Goal: Contribute content

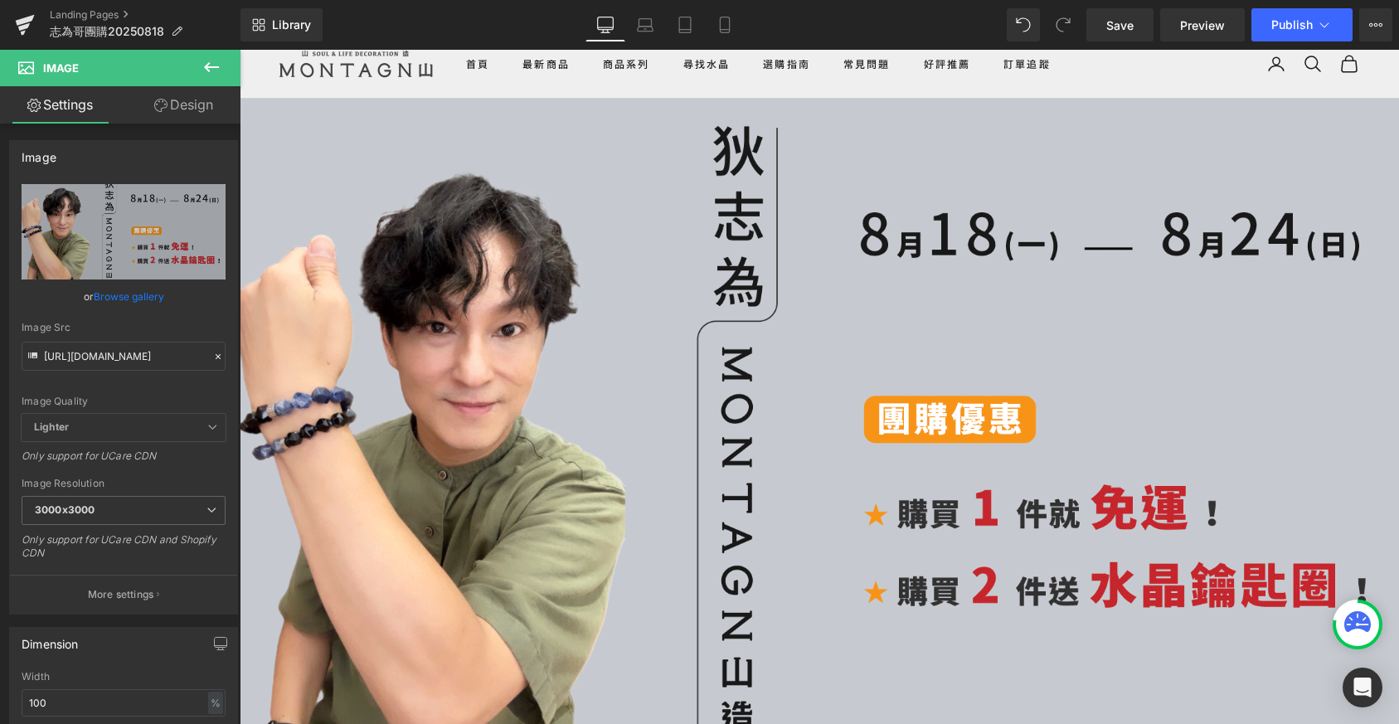
scroll to position [4415, 1147]
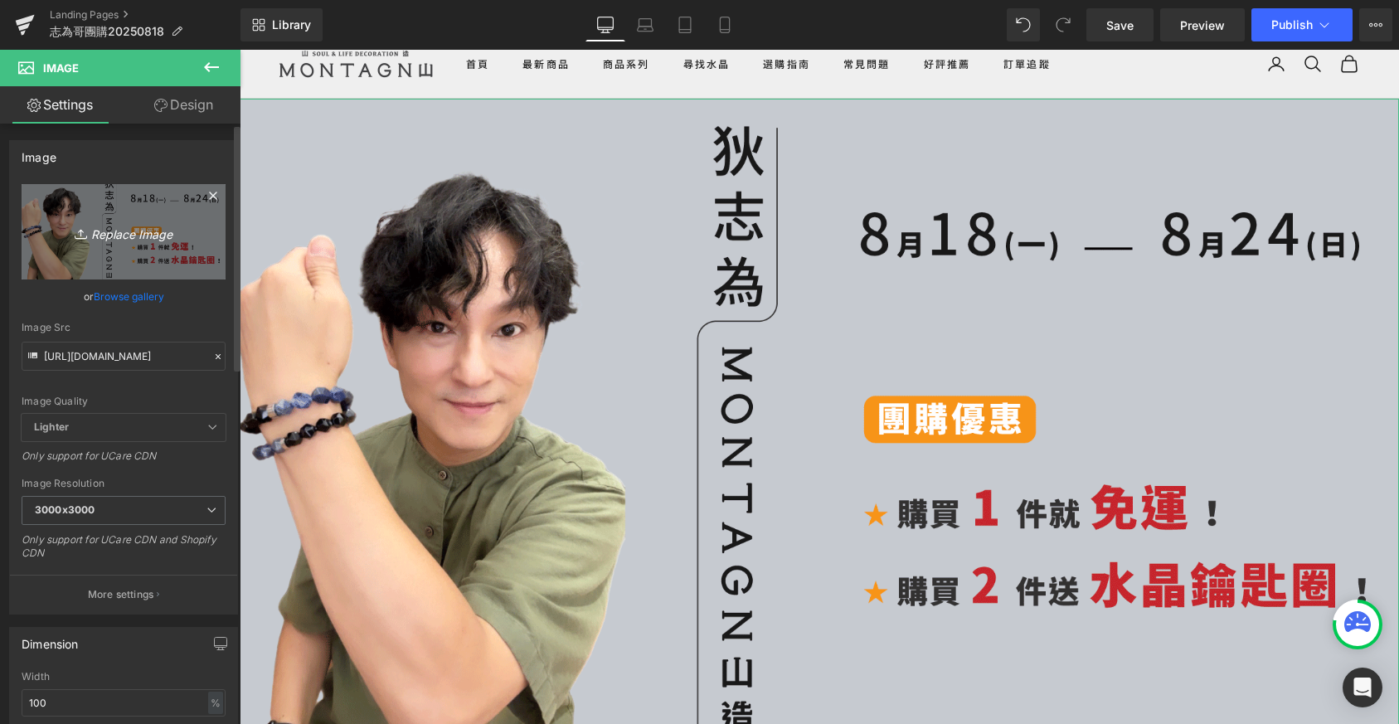
click at [143, 239] on icon "Replace Image" at bounding box center [123, 231] width 133 height 21
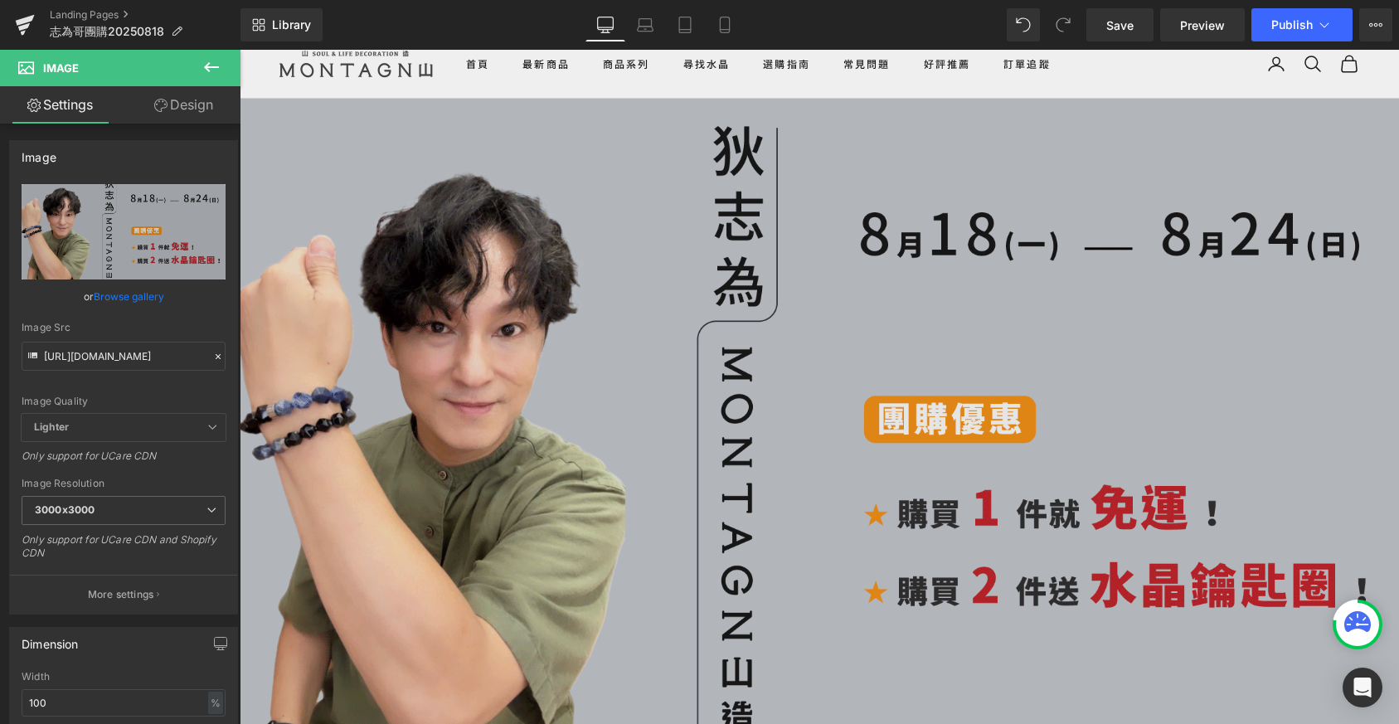
type input "C:\fakepath\志為哥團購0817new.gif"
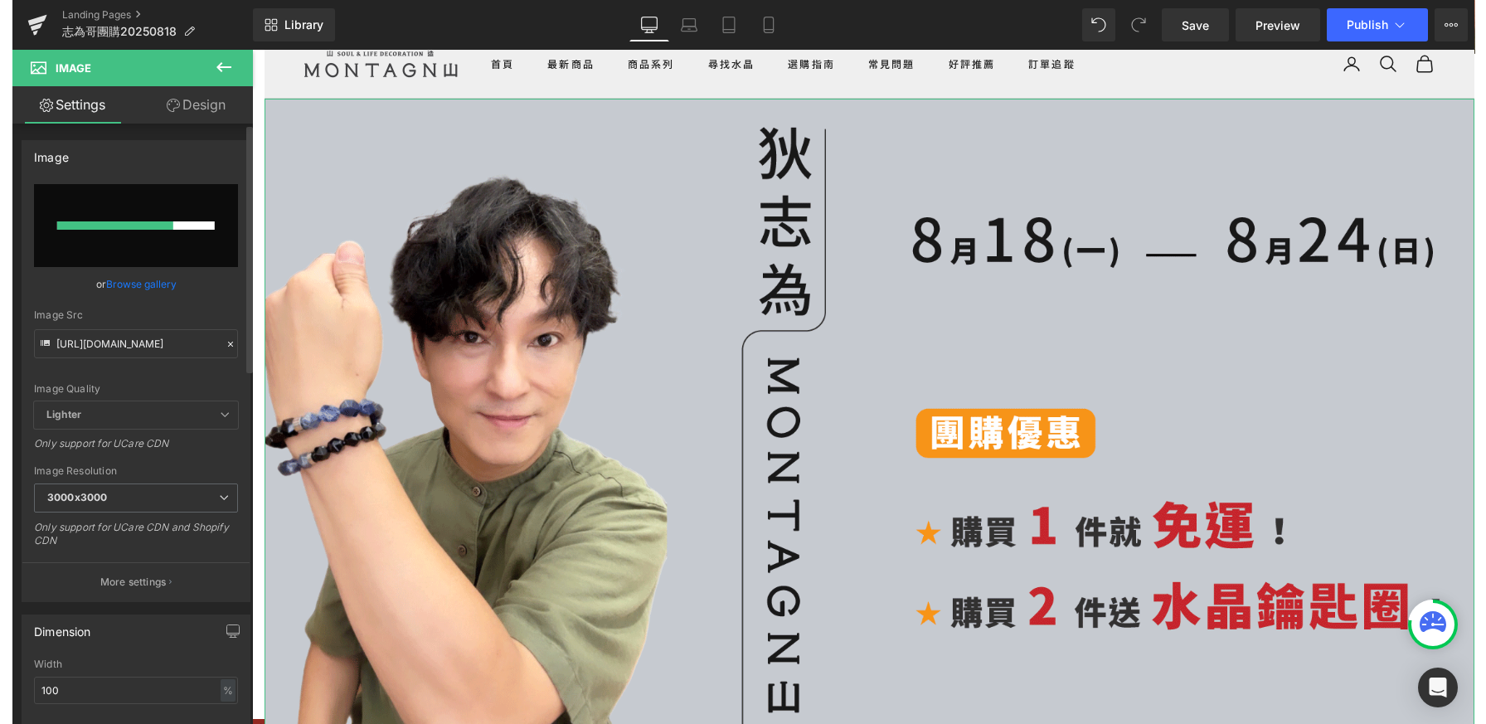
scroll to position [4491, 1234]
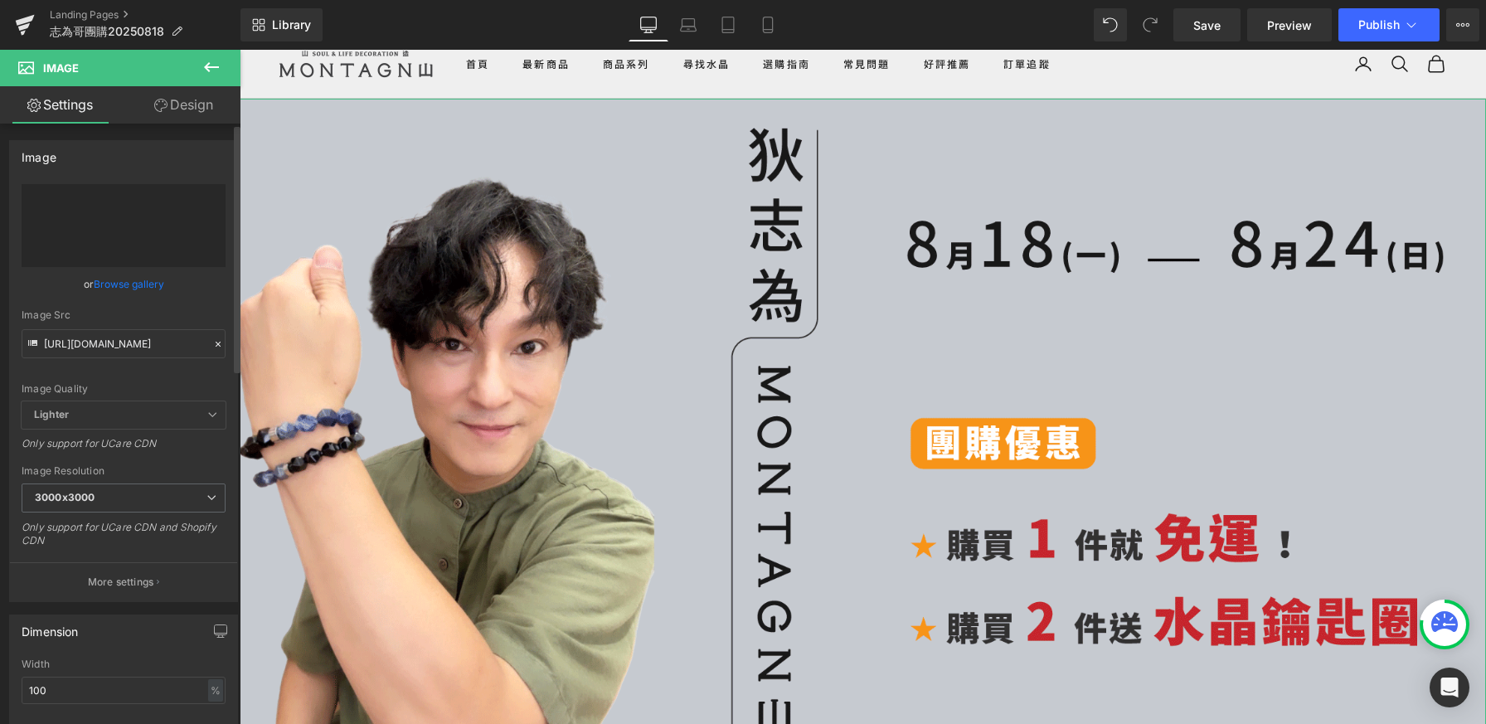
type input "[URL][DOMAIN_NAME]"
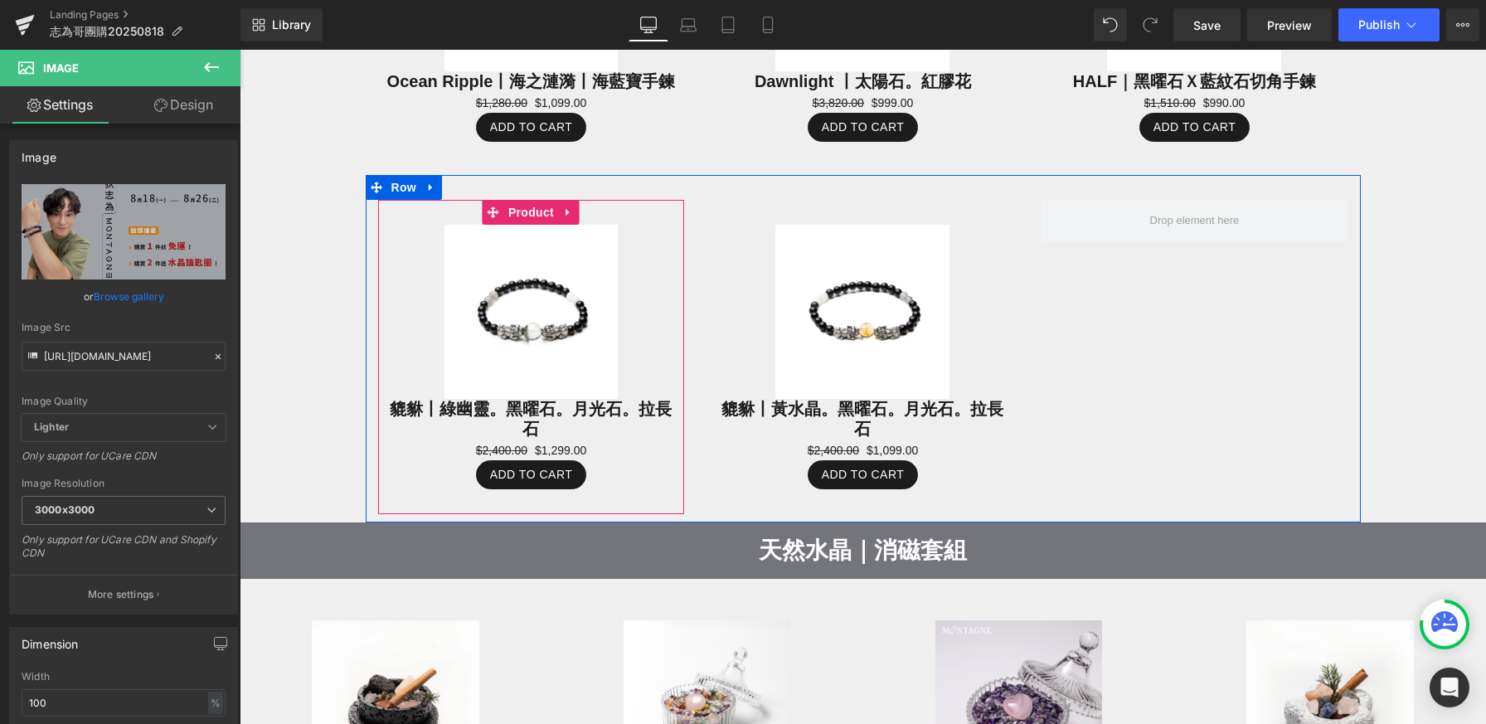
scroll to position [836, 0]
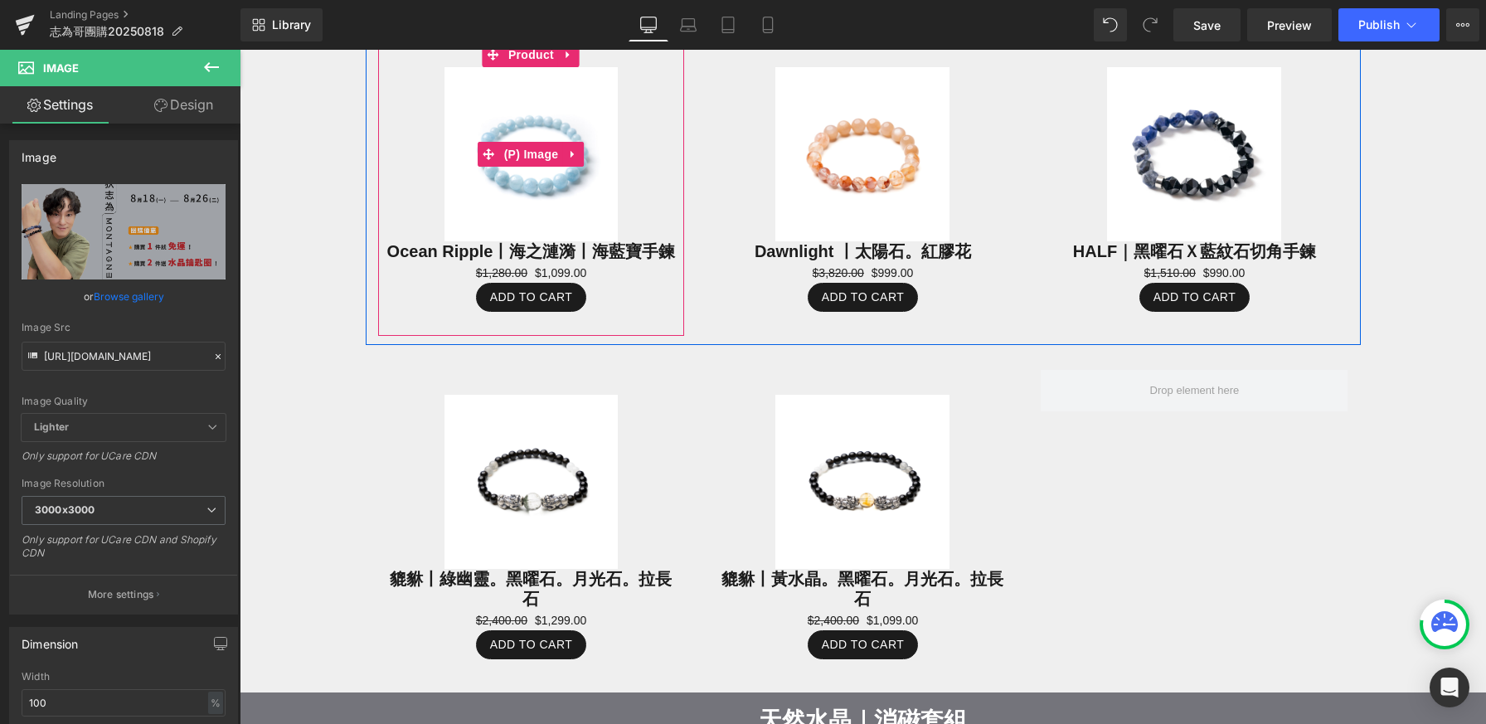
click at [664, 124] on div "Sale Off" at bounding box center [531, 154] width 290 height 174
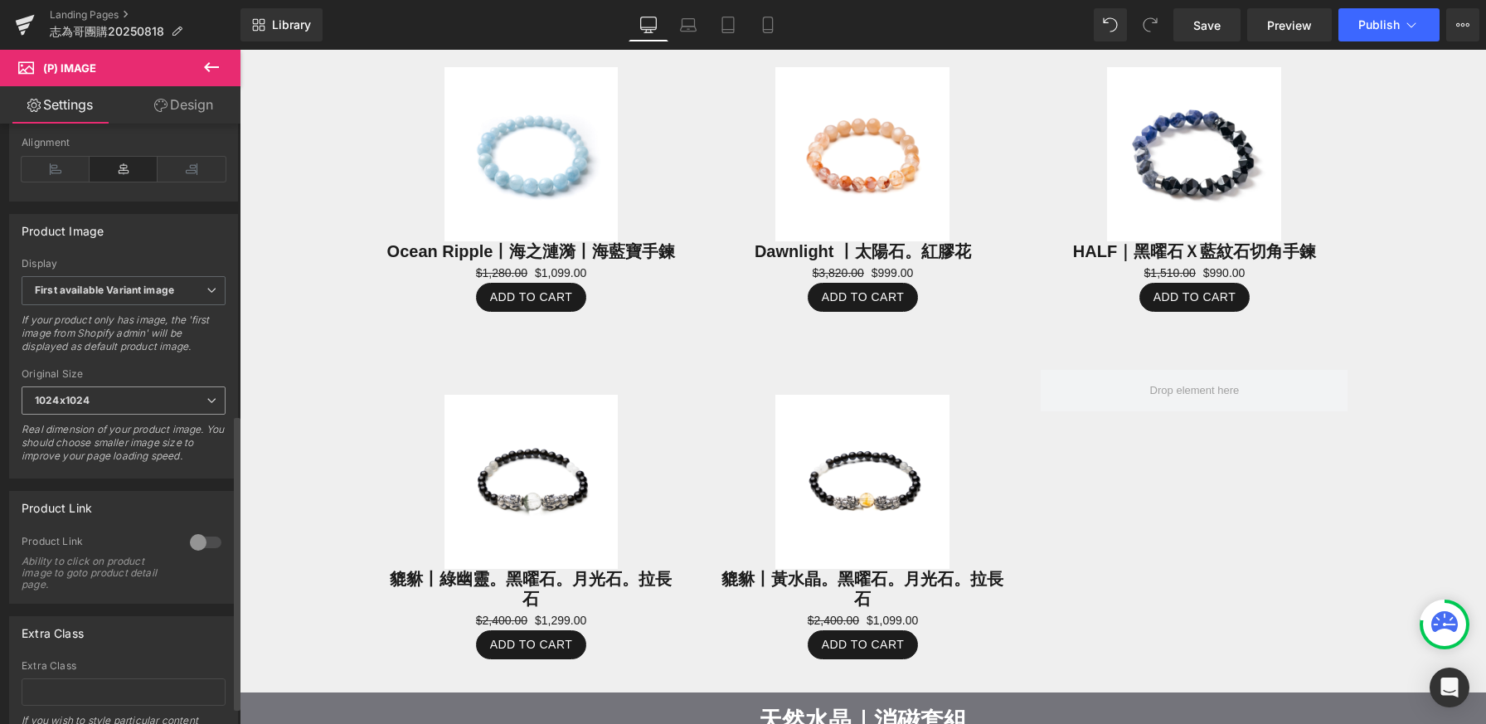
scroll to position [626, 0]
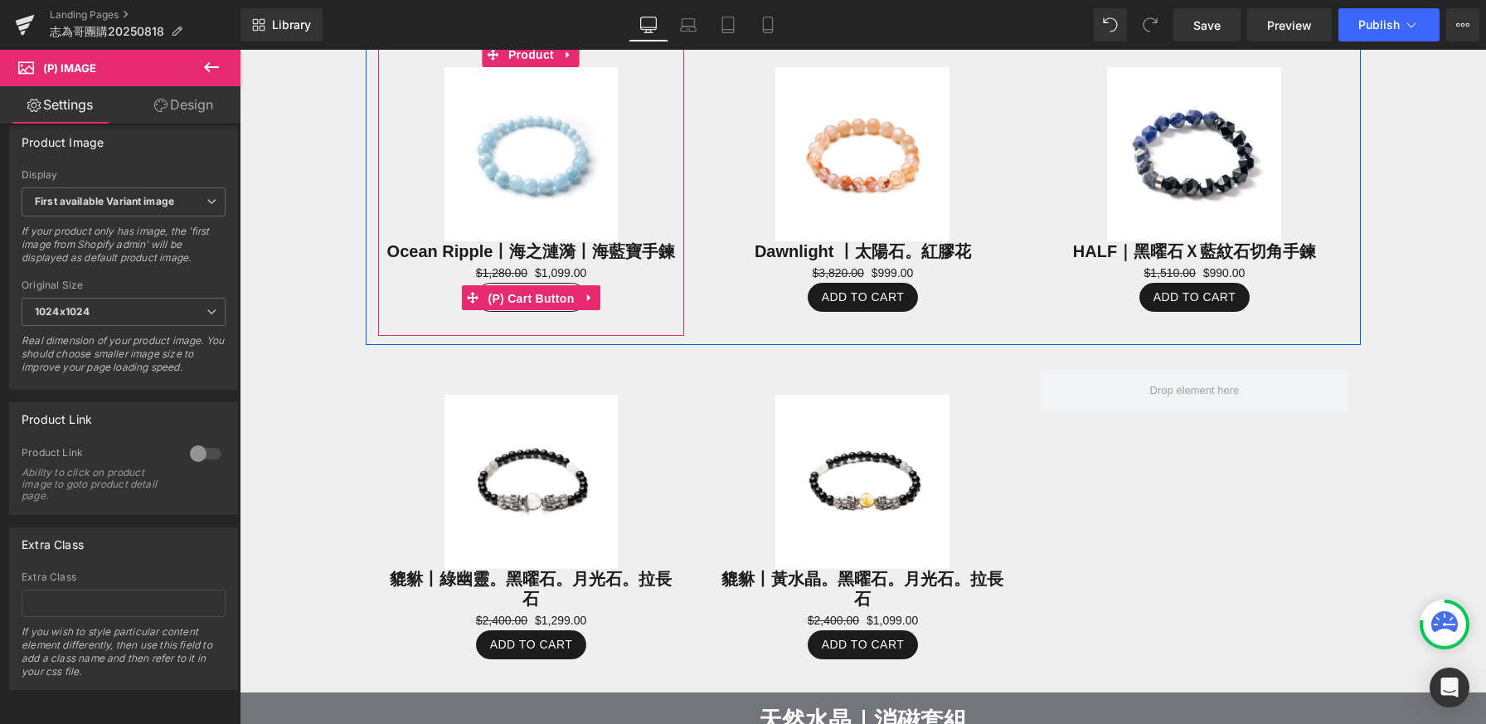
click at [534, 286] on span "(P) Cart Button" at bounding box center [530, 298] width 95 height 25
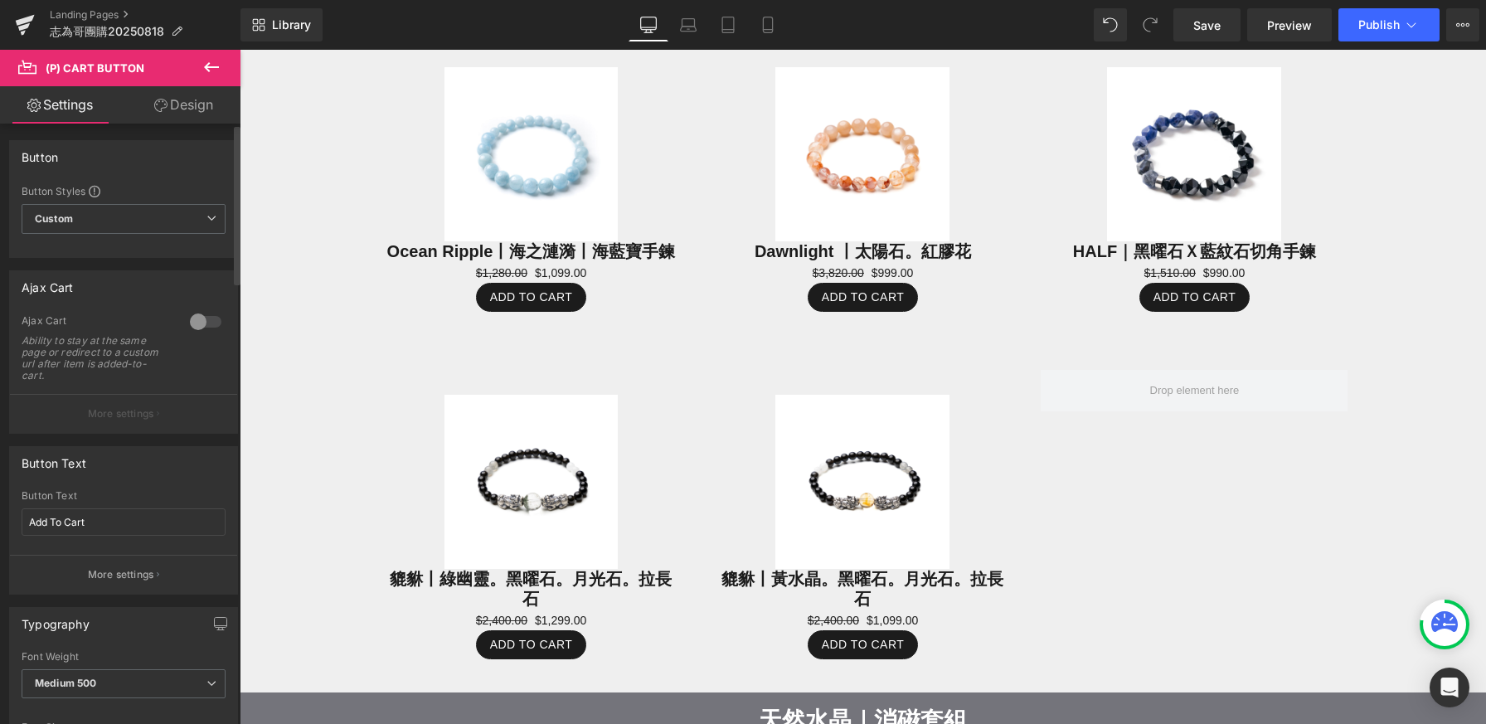
scroll to position [162, 0]
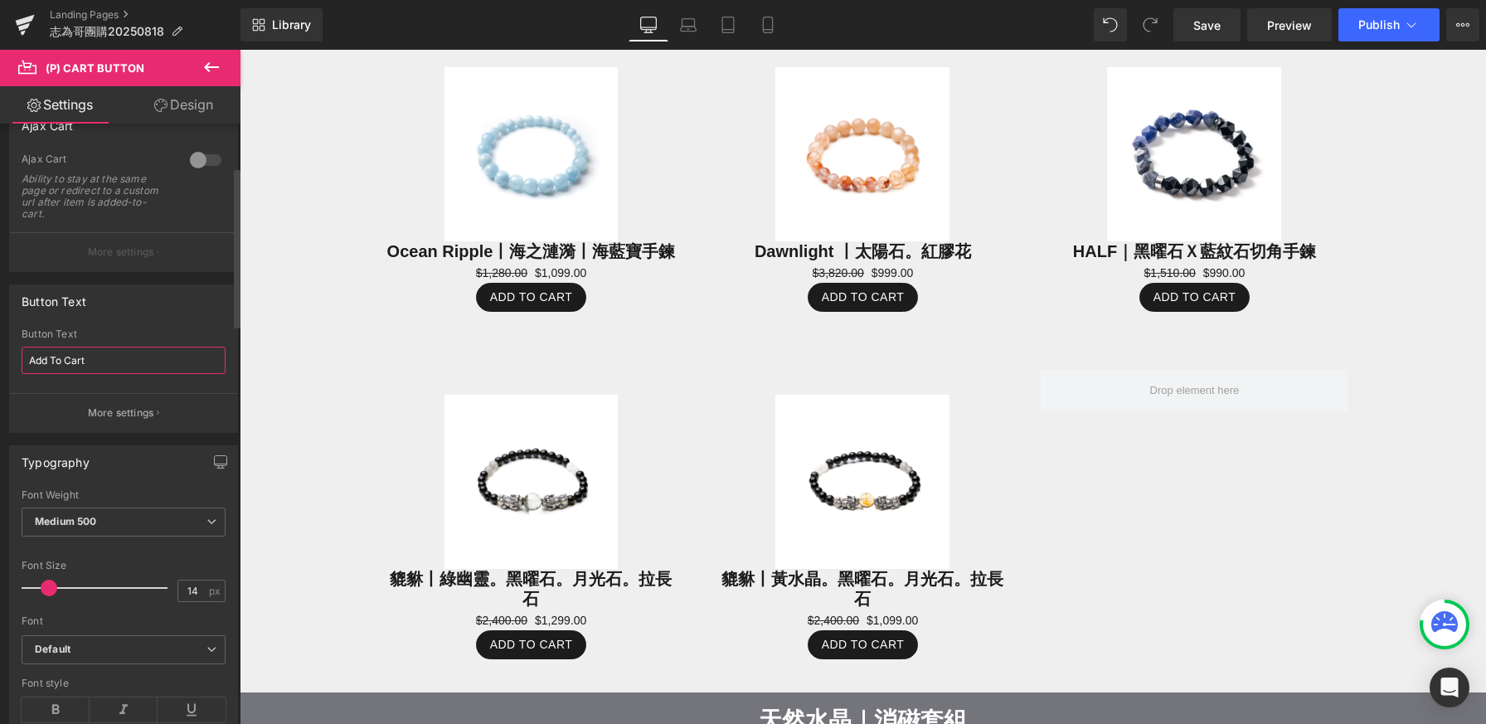
click at [121, 349] on input "Add To Cart" at bounding box center [124, 360] width 204 height 27
type input "r"
type input "加入購物車"
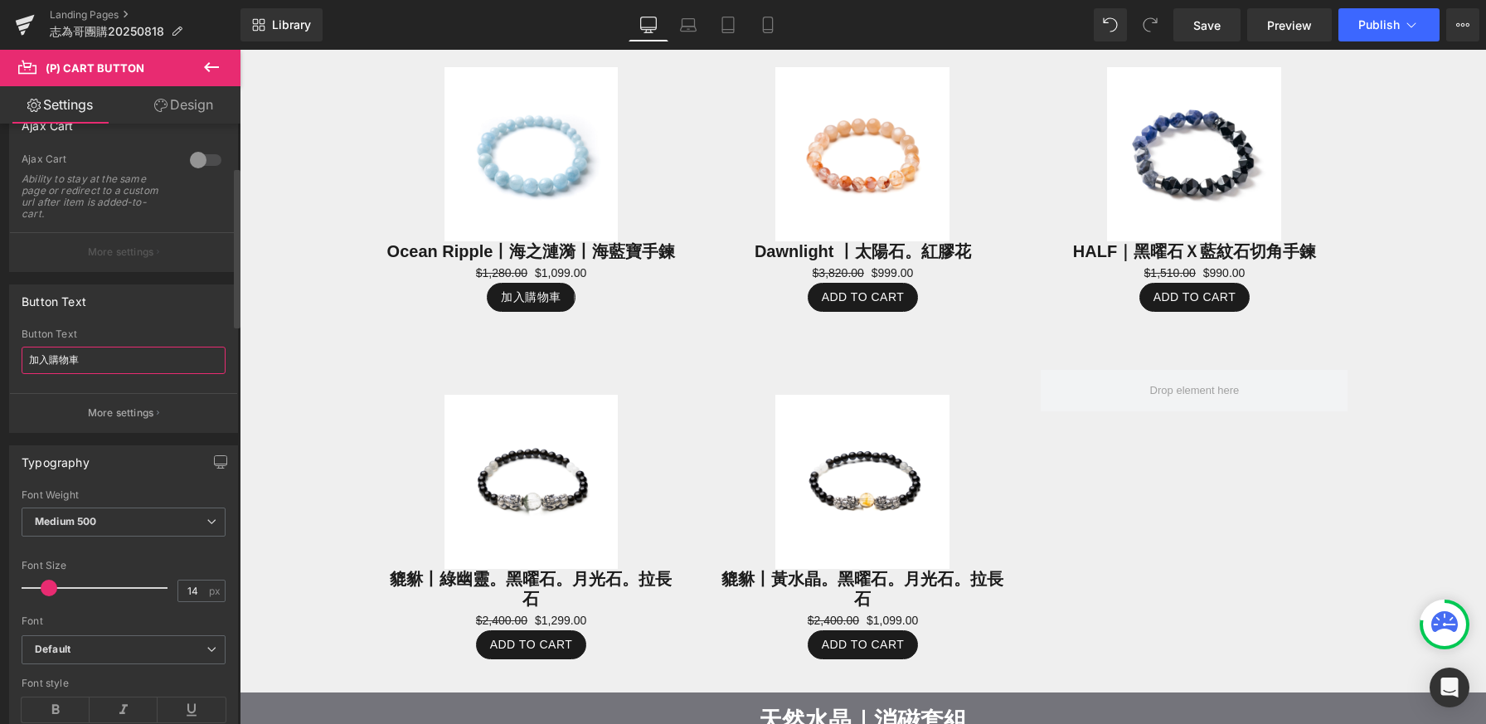
click at [111, 365] on input "加入購物車" at bounding box center [124, 360] width 204 height 27
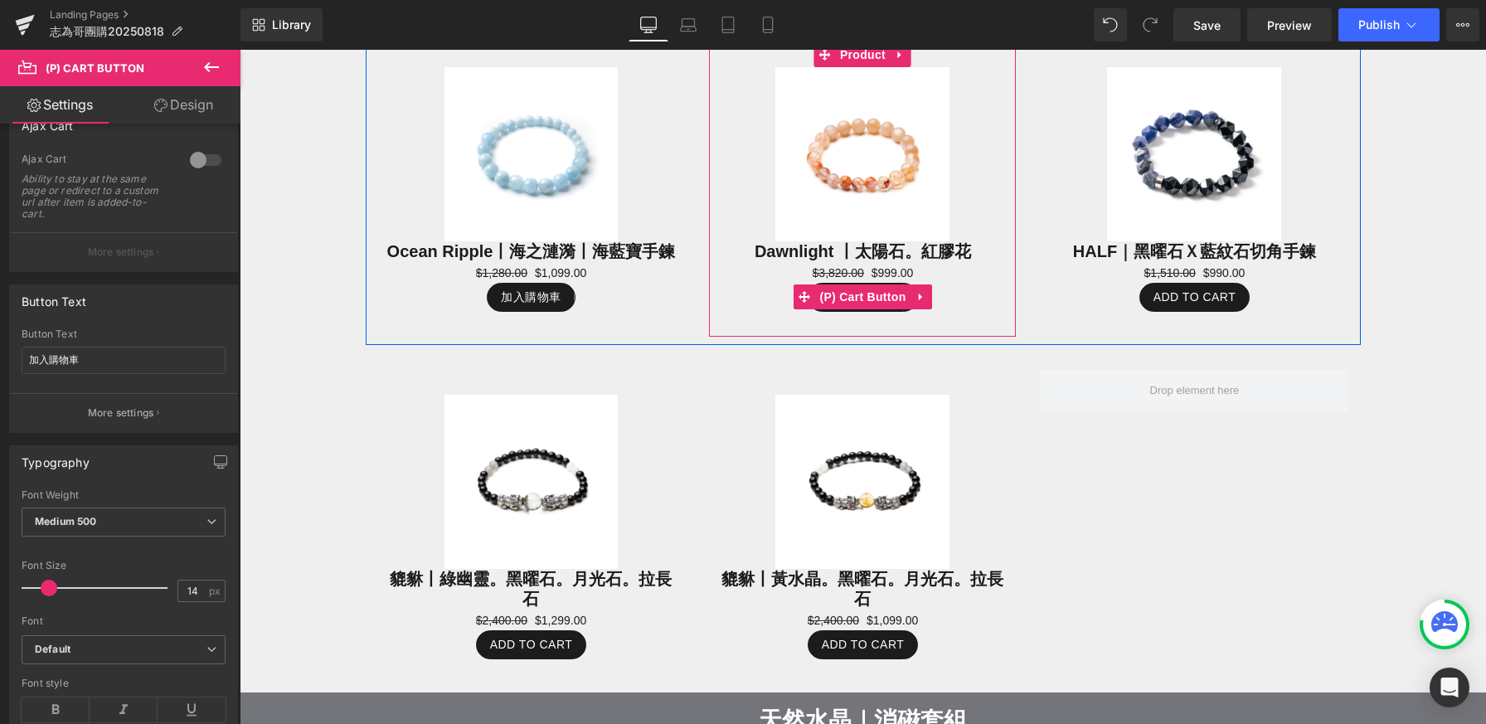
click at [717, 303] on div "Add To Cart" at bounding box center [862, 297] width 290 height 29
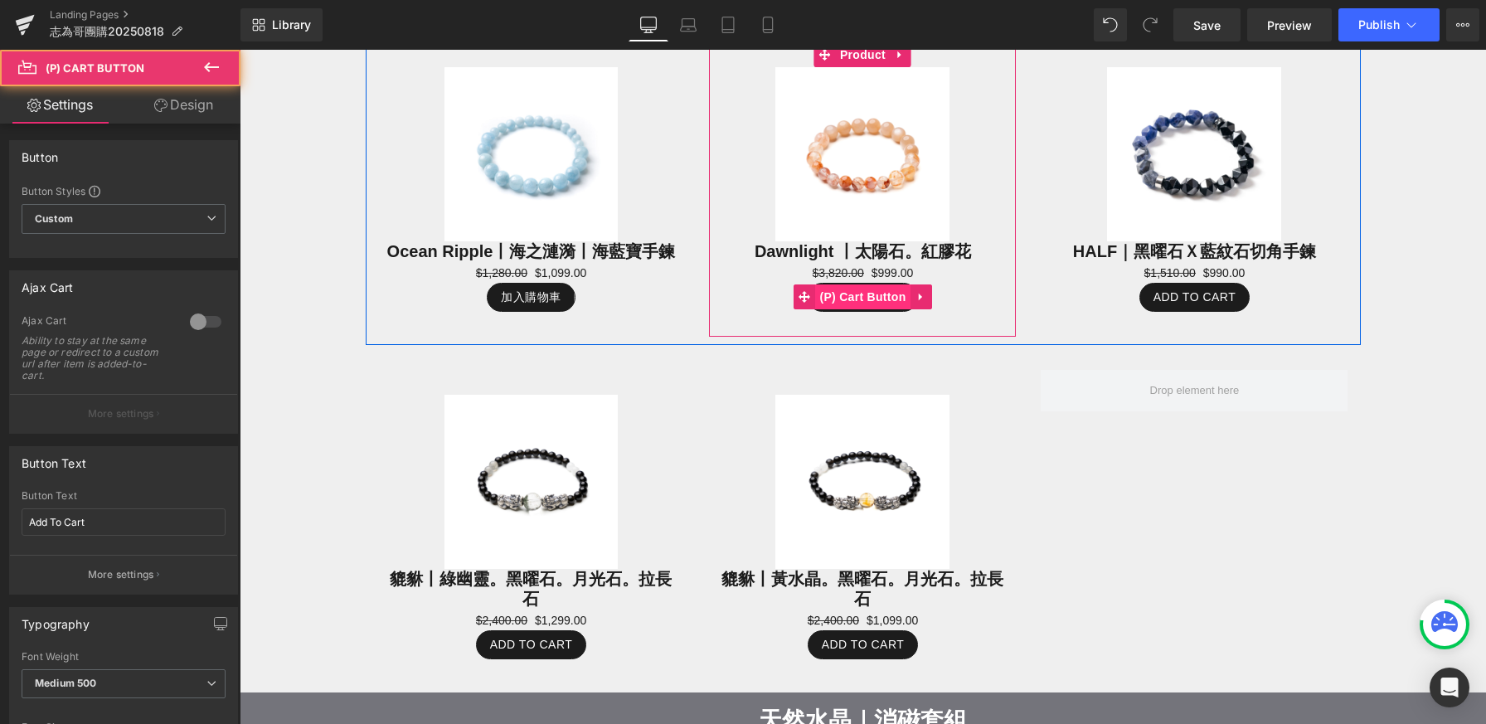
click at [876, 293] on span "(P) Cart Button" at bounding box center [862, 296] width 95 height 25
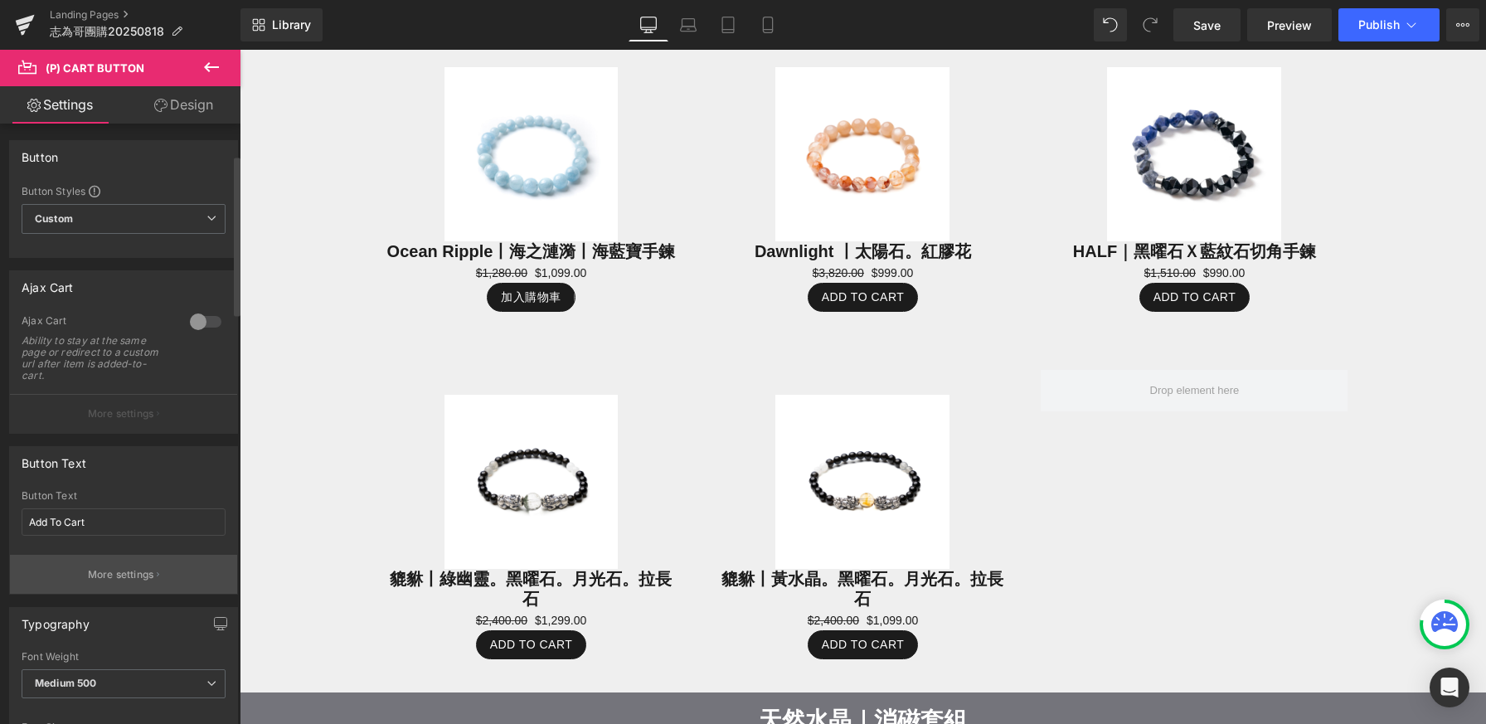
scroll to position [117, 0]
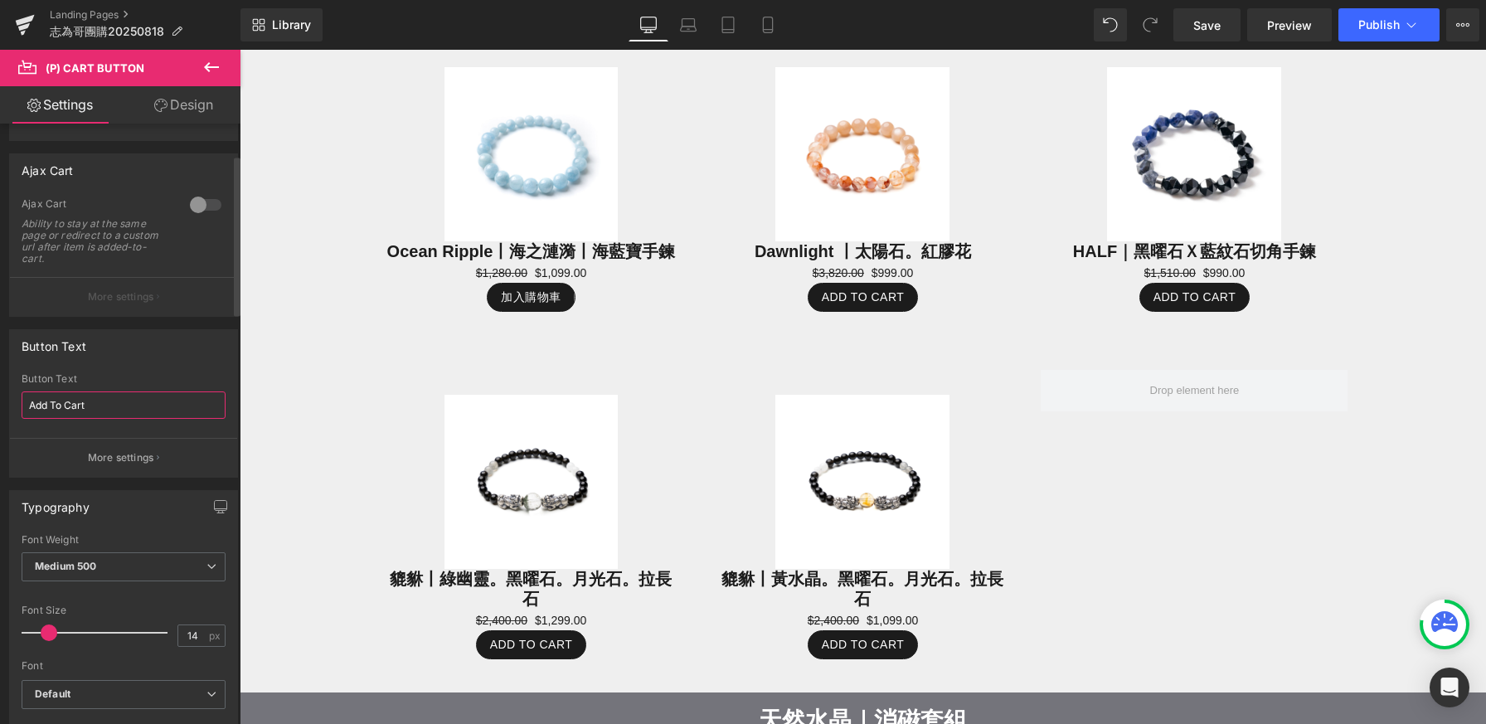
click at [106, 394] on input "Add To Cart" at bounding box center [124, 404] width 204 height 27
paste input "加入購物車"
type input "加入購物車"
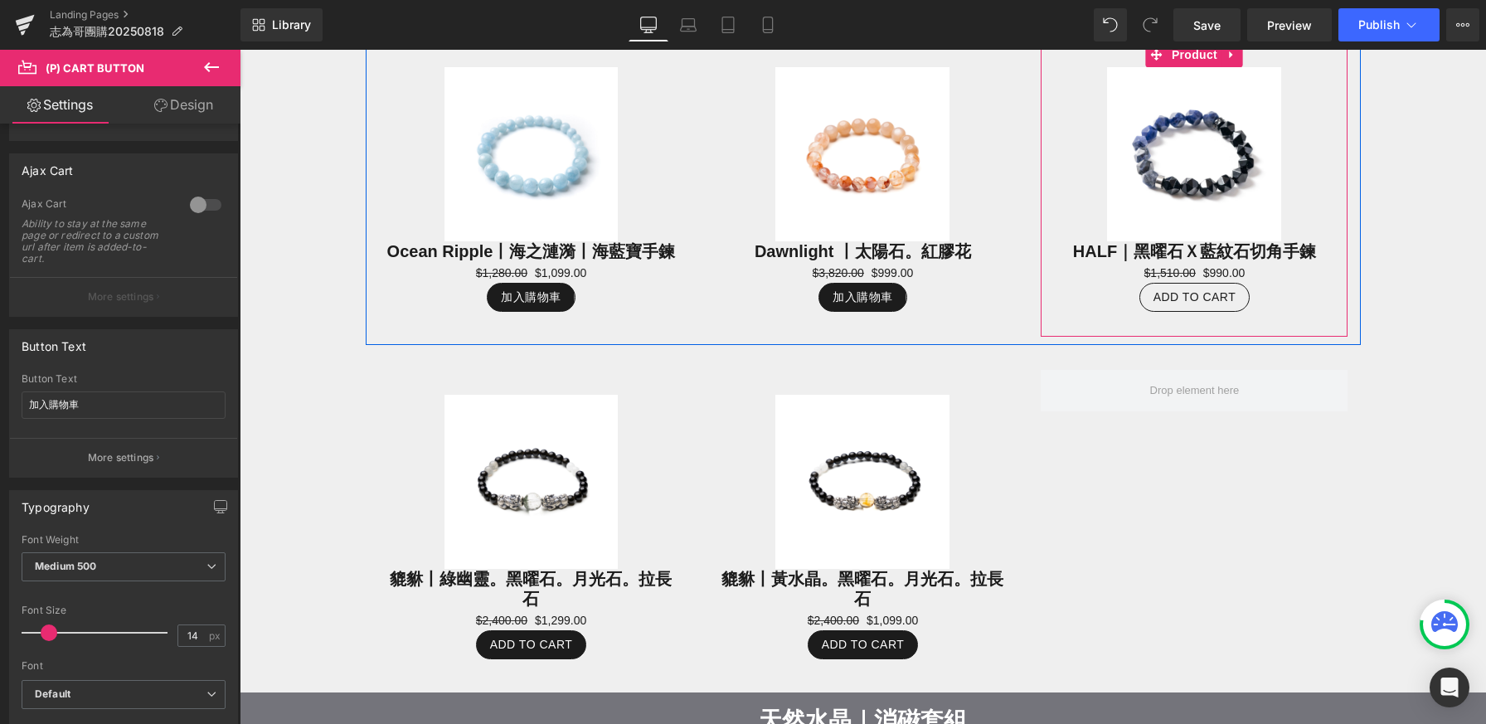
click at [1157, 296] on span "(P) Cart Button" at bounding box center [1194, 297] width 75 height 20
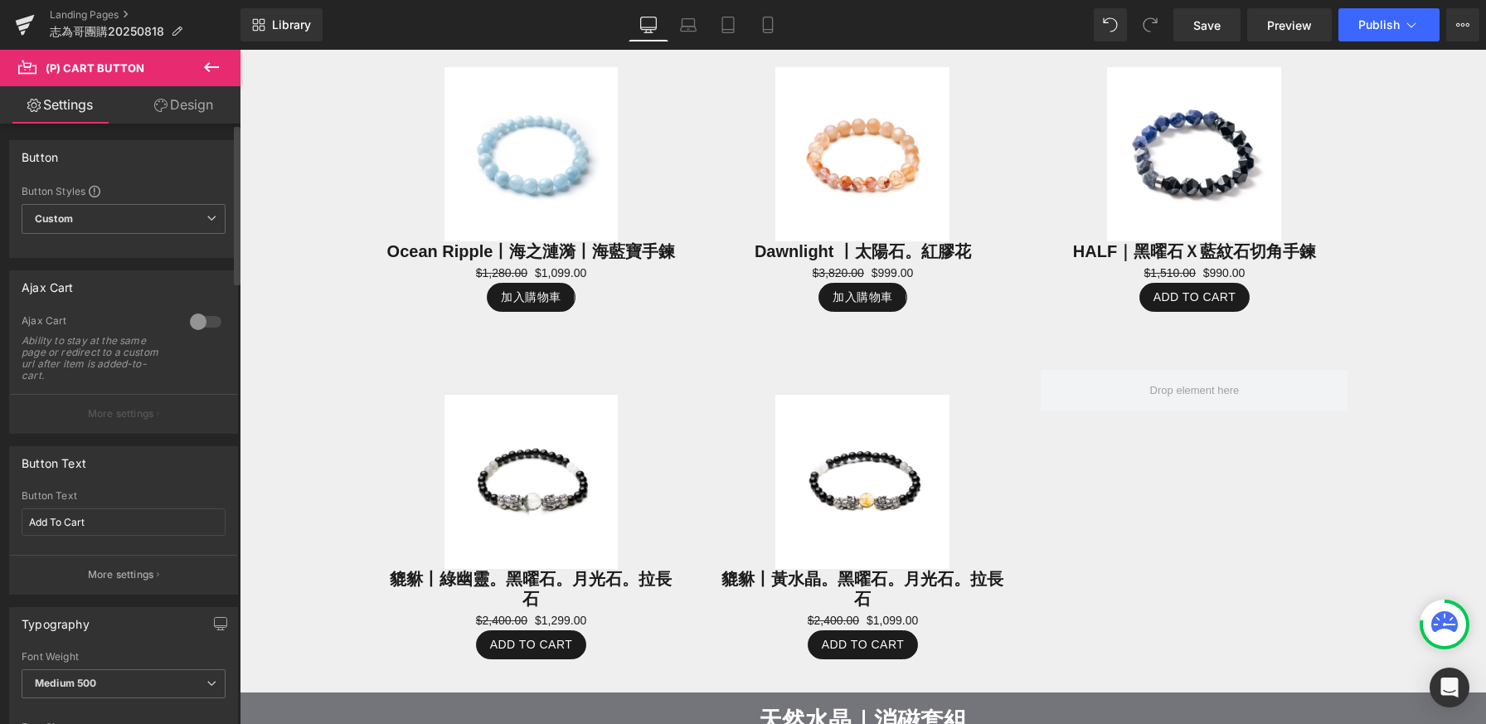
scroll to position [181, 0]
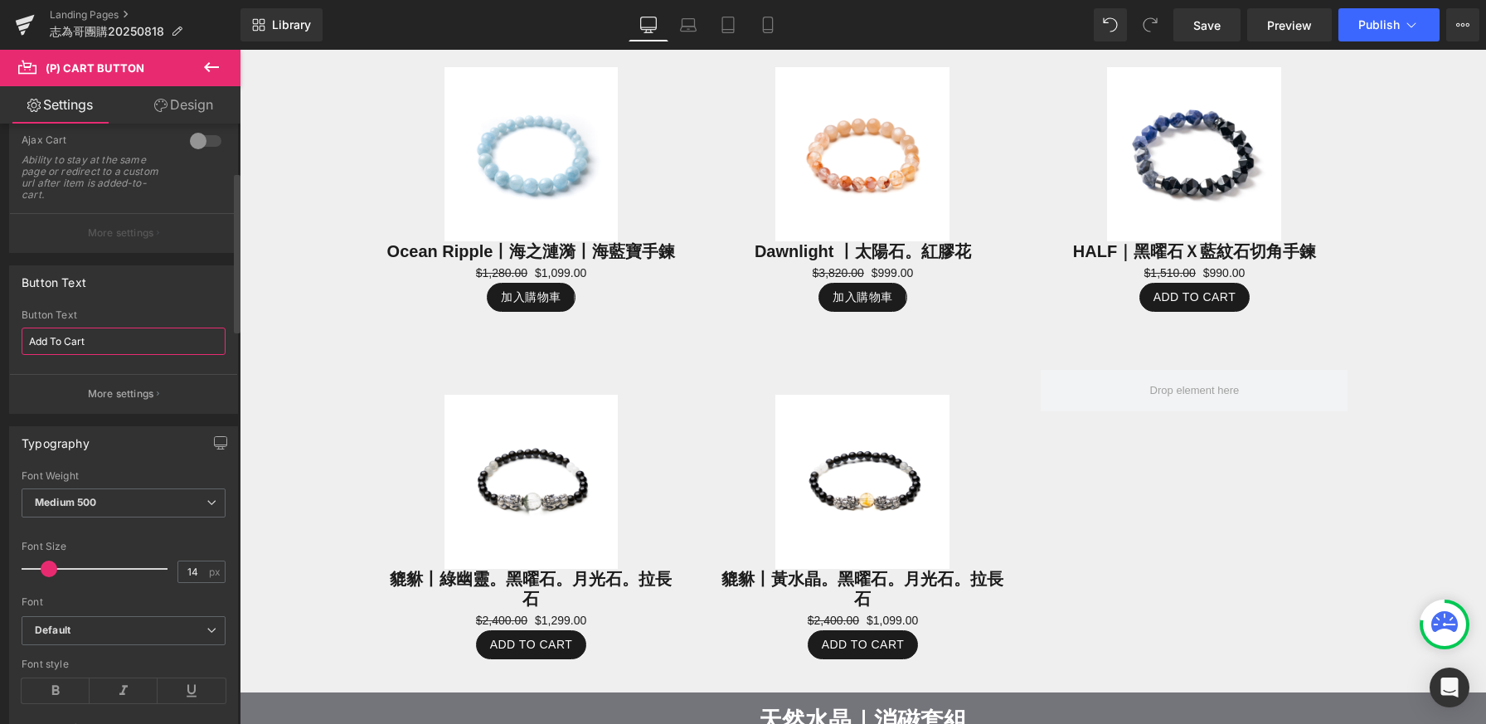
click at [155, 340] on input "Add To Cart" at bounding box center [124, 340] width 204 height 27
paste input "加入購物車"
type input "加入購物車"
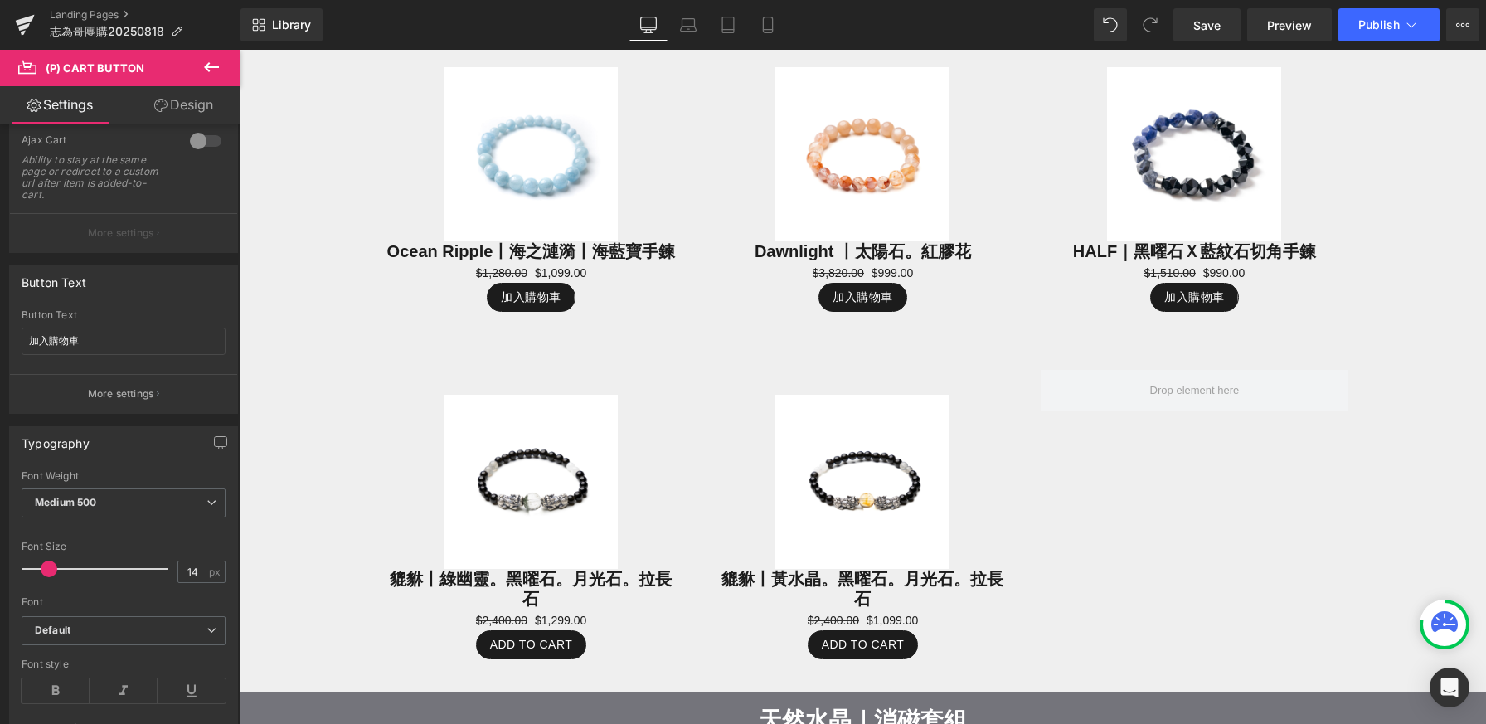
click at [1266, 427] on div "Sale Off (P) Image 貔貅丨綠幽靈。黑曜石。月光石。拉長石 (P) Title $2,400.00 $1,299.00 (P) Price A…" at bounding box center [863, 518] width 995 height 347
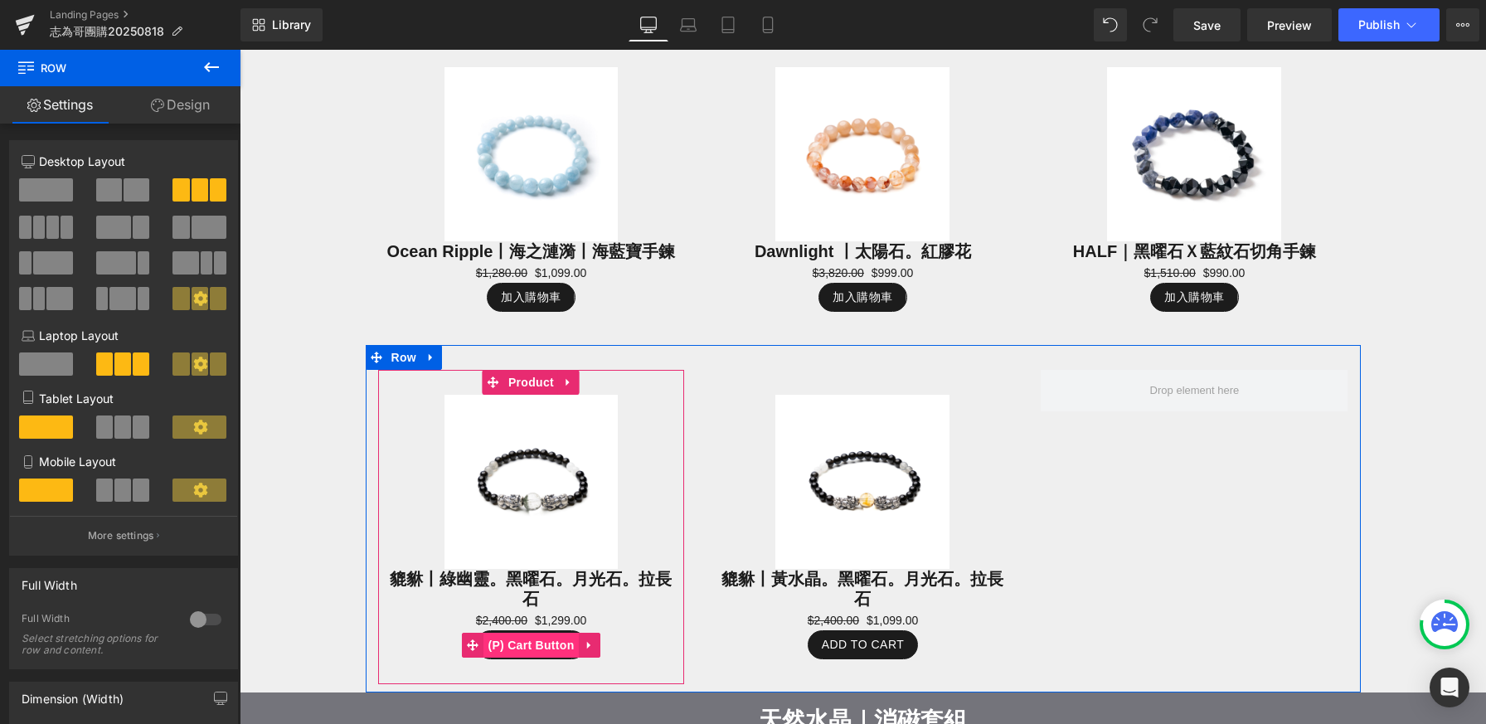
click at [500, 648] on span "(P) Cart Button" at bounding box center [530, 645] width 95 height 25
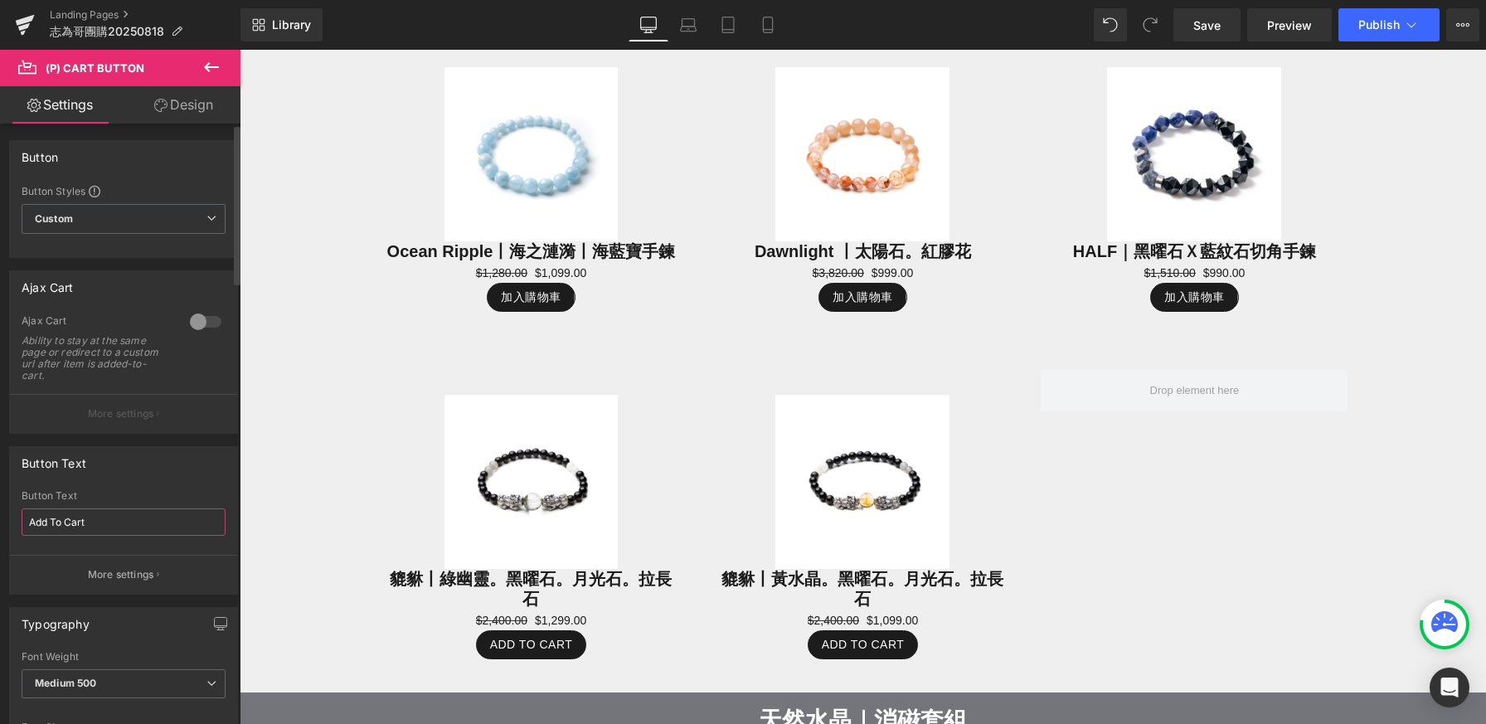
click at [109, 525] on input "Add To Cart" at bounding box center [124, 521] width 204 height 27
paste input "加入購物車"
type input "加入購物車"
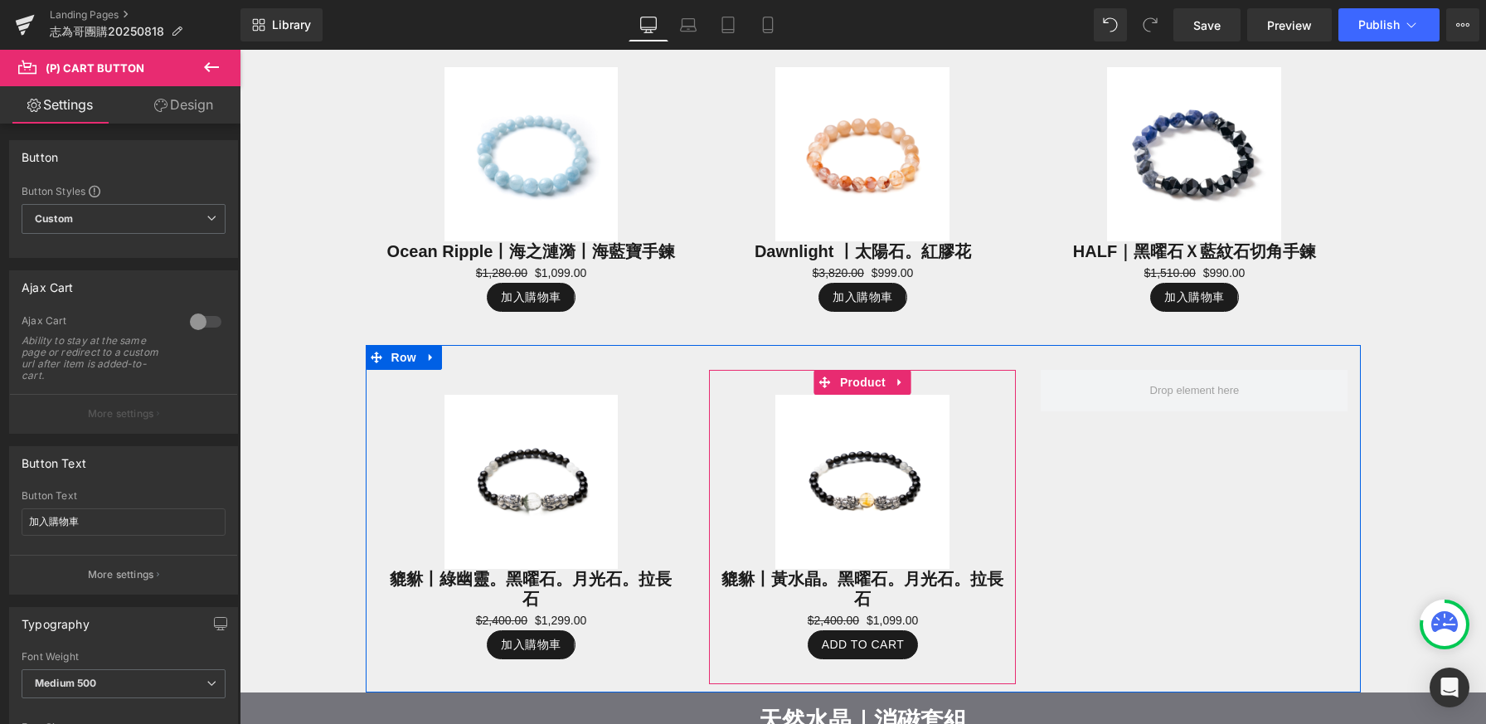
click at [1001, 567] on div "Sale Off (P) Image 貔貅丨黃水晶。黑曜石。月光石。拉長石 (P) Title $2,400.00 $1,099.00 (P) Price A…" at bounding box center [862, 527] width 307 height 314
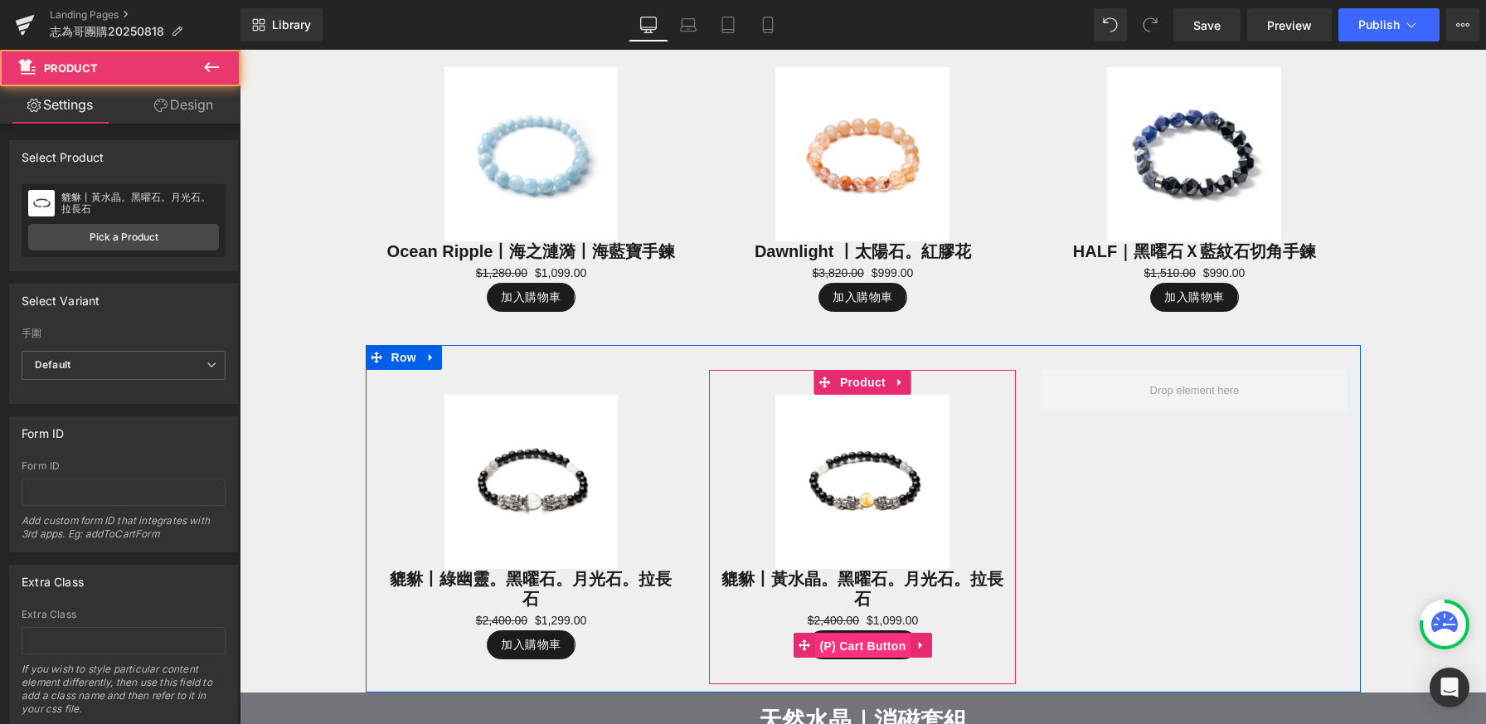
click at [887, 643] on span "(P) Cart Button" at bounding box center [862, 645] width 95 height 25
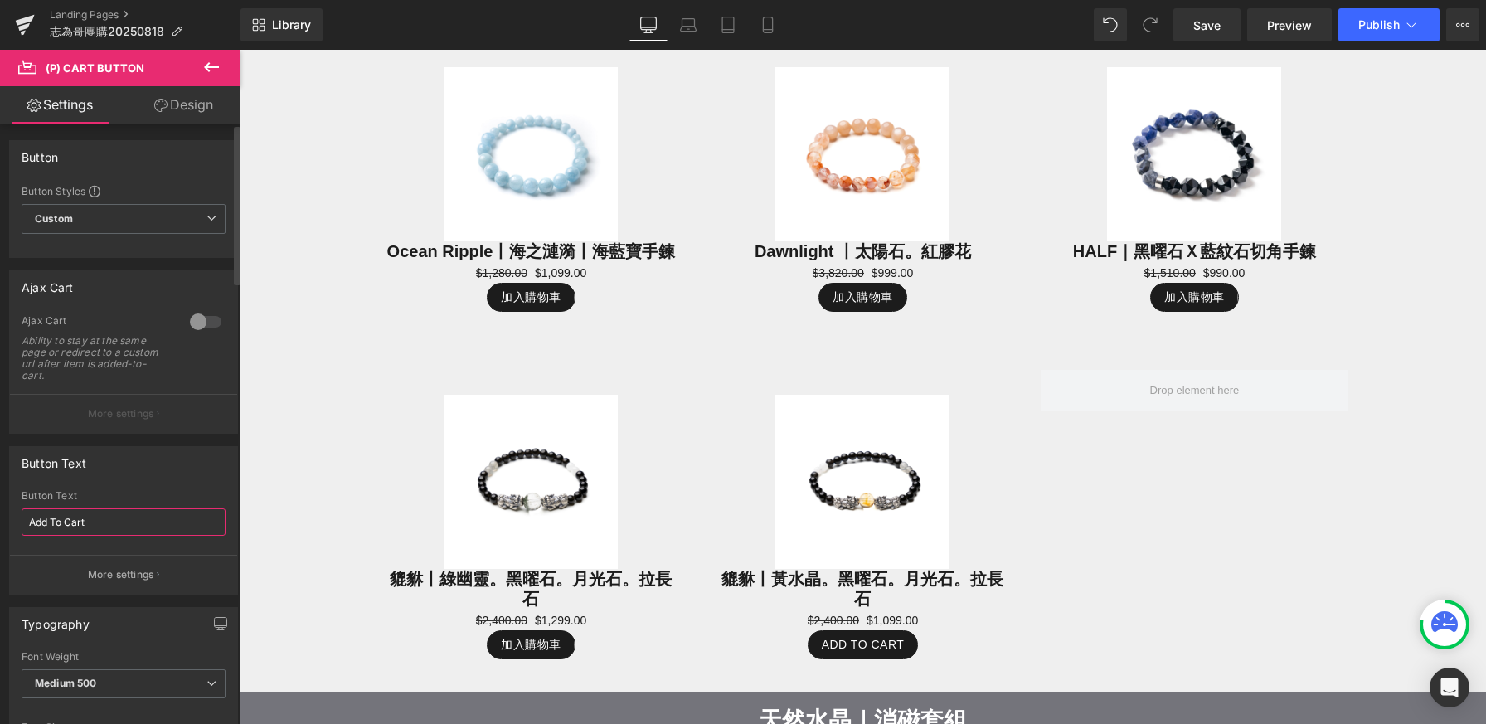
click at [125, 530] on input "Add To Cart" at bounding box center [124, 521] width 204 height 27
paste input "加入購物車"
type input "加入購物車"
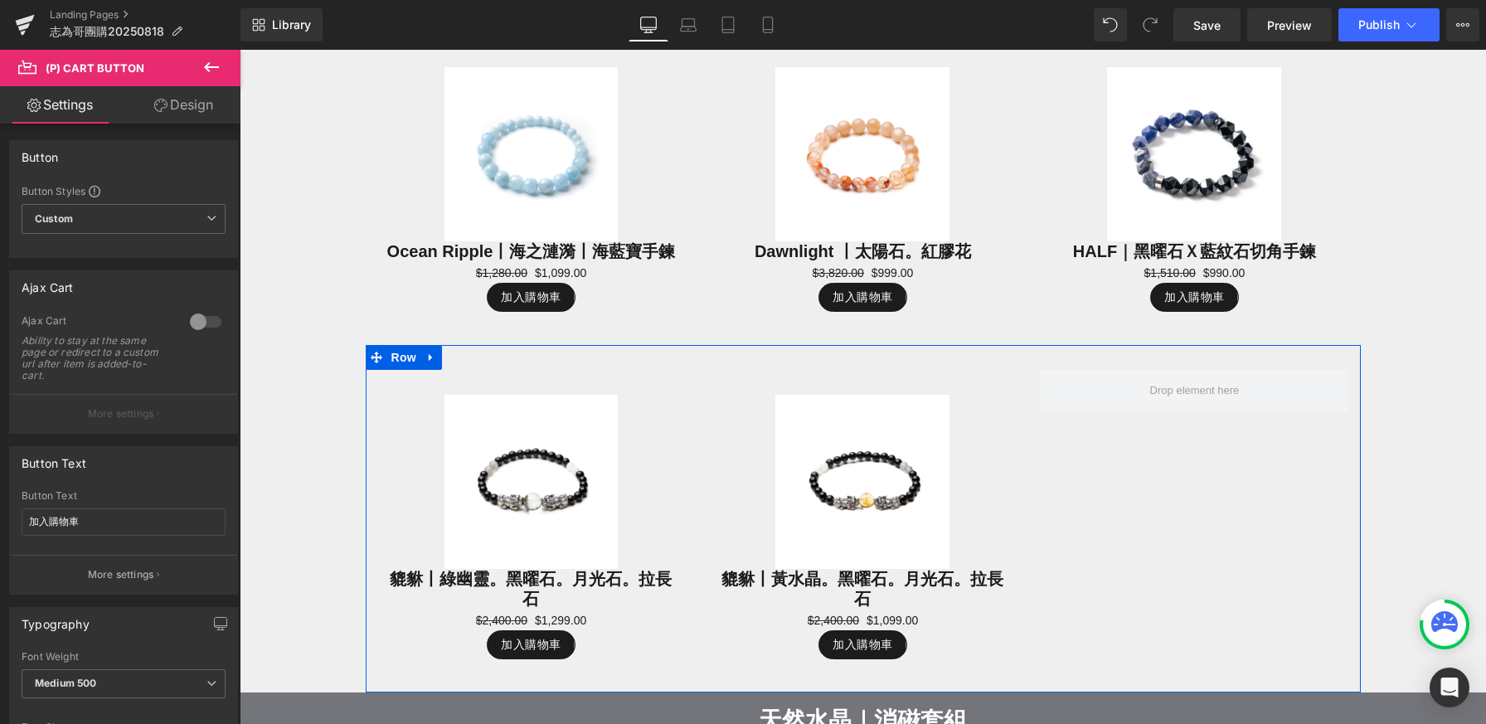
click at [1111, 520] on div "Sale Off (P) Image 貔貅丨綠幽靈。黑曜石。月光石。拉長石 (P) Title $2,400.00 $1,299.00 (P) Price 加…" at bounding box center [863, 518] width 995 height 347
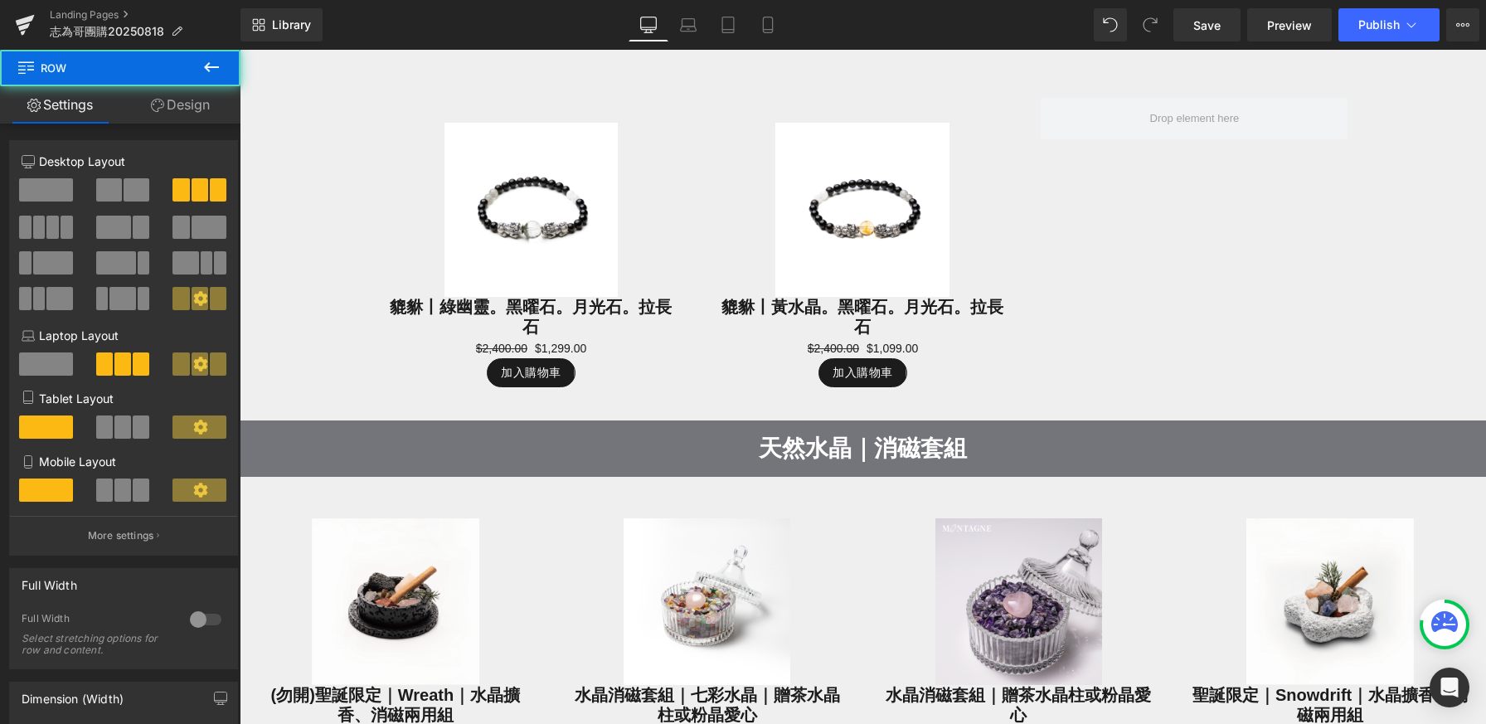
scroll to position [1385, 0]
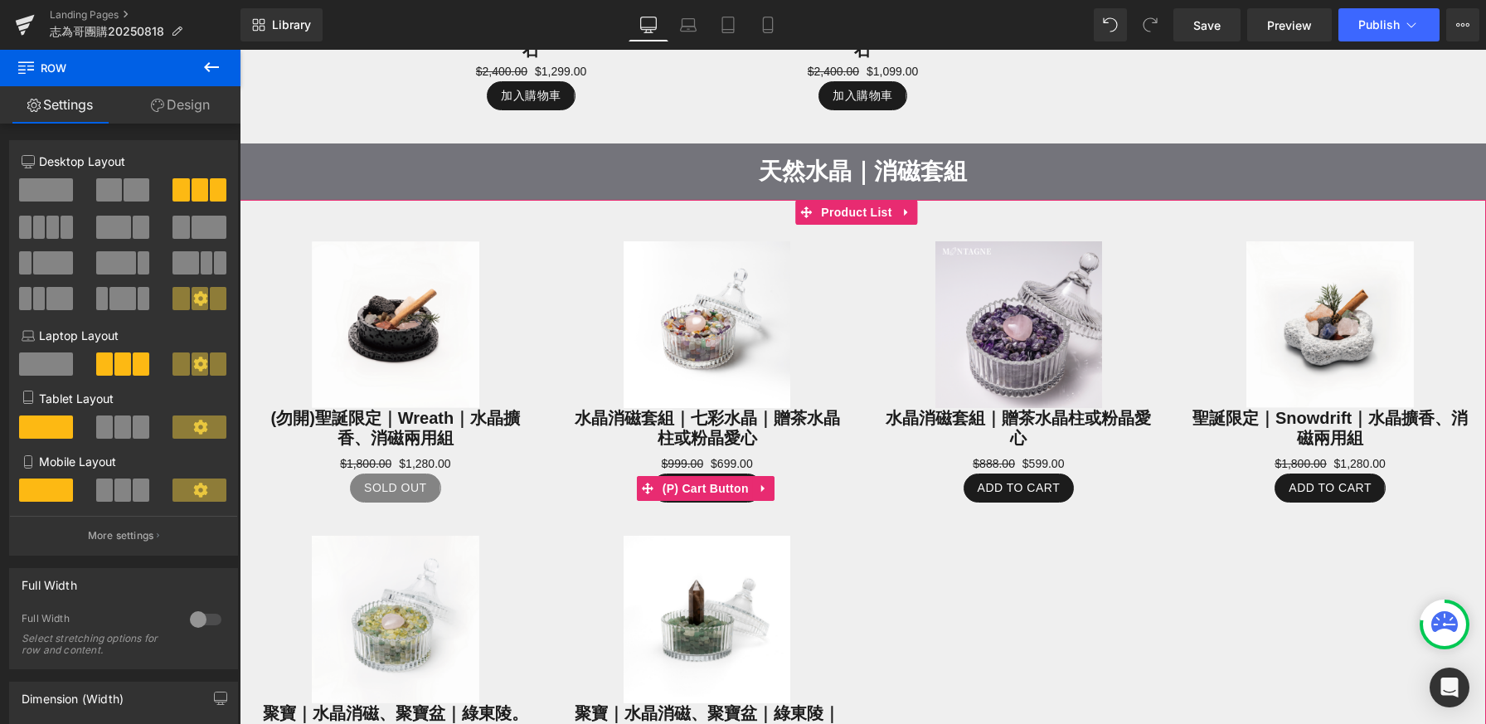
drag, startPoint x: 681, startPoint y: 478, endPoint x: 512, endPoint y: 492, distance: 169.7
click at [681, 478] on span "(P) Cart Button" at bounding box center [705, 488] width 95 height 25
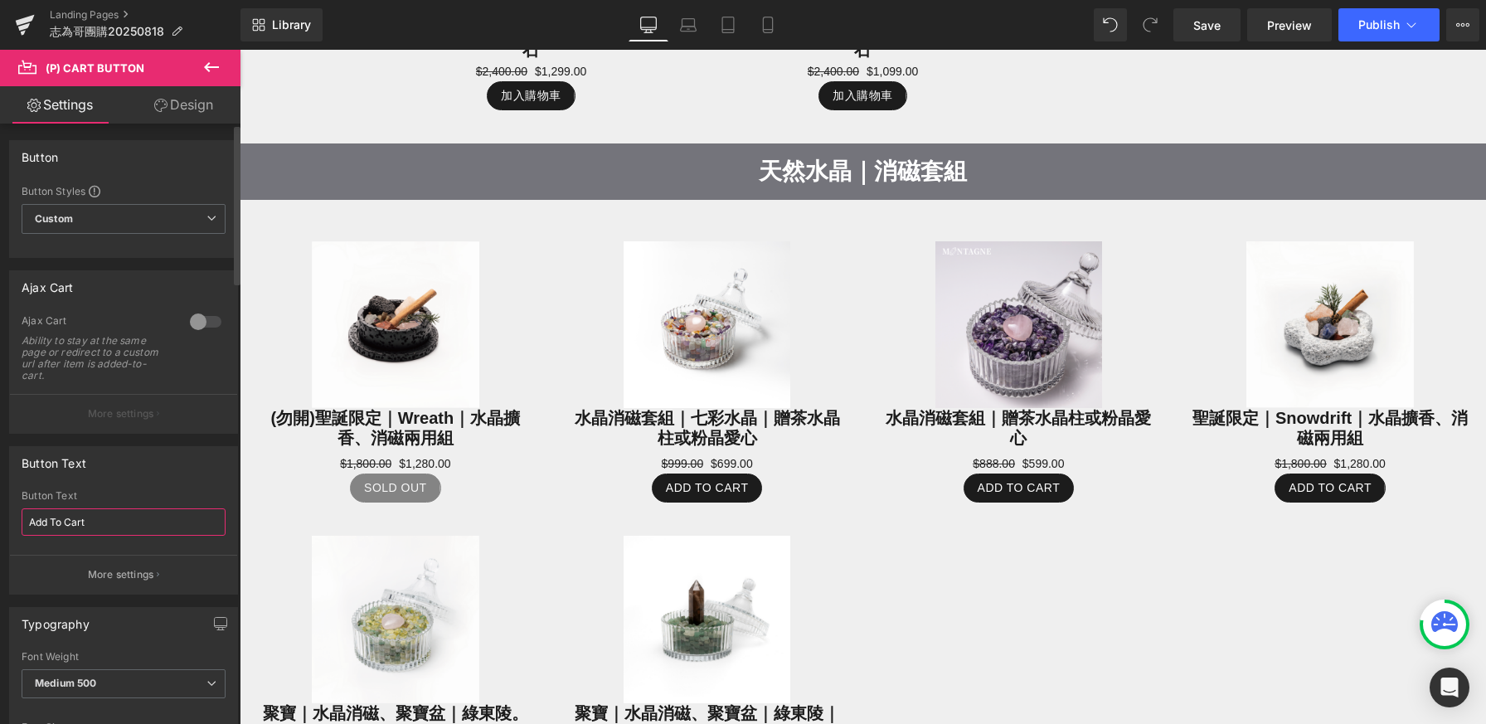
click at [141, 524] on input "Add To Cart" at bounding box center [124, 521] width 204 height 27
paste input "加入購物車"
type input "加入購物車"
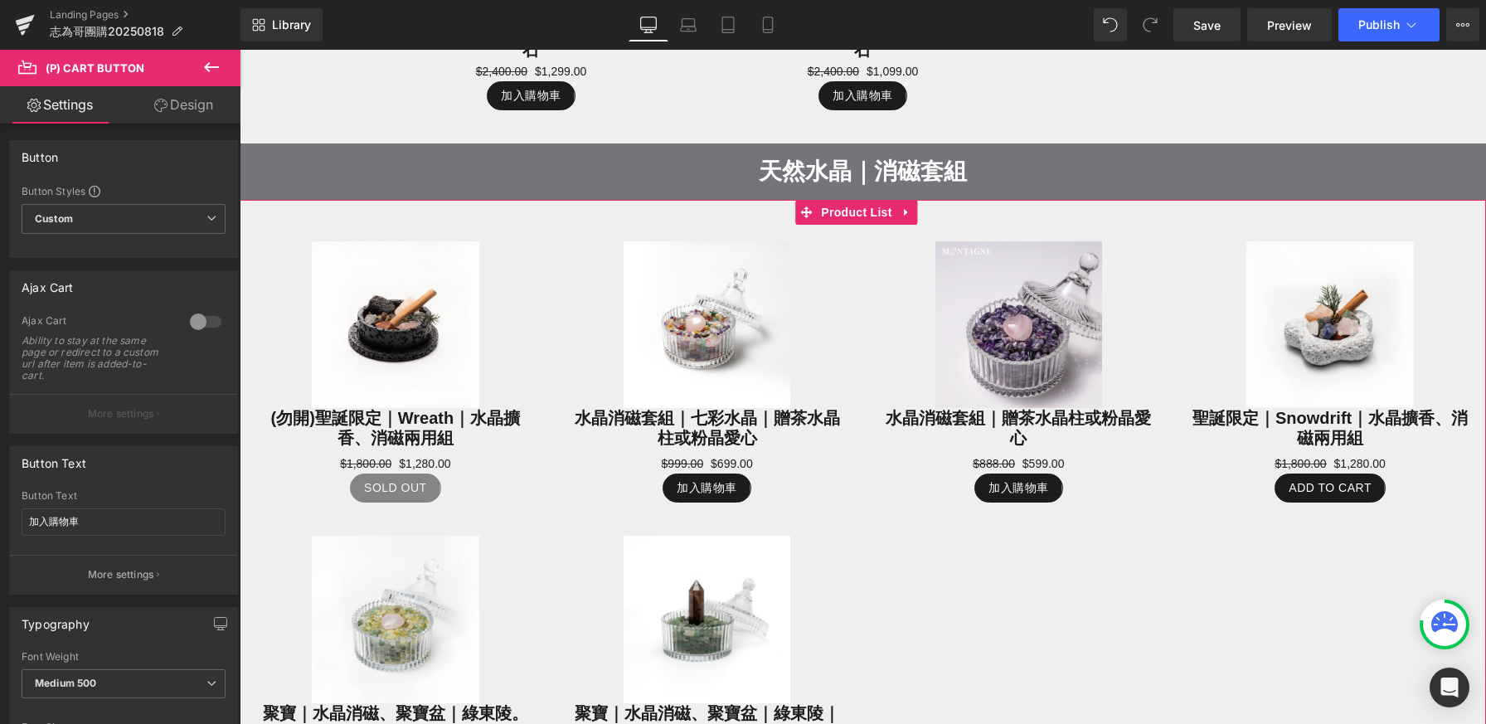
click at [1014, 479] on div "加入購物車 (P) Cart Button" at bounding box center [1019, 487] width 279 height 29
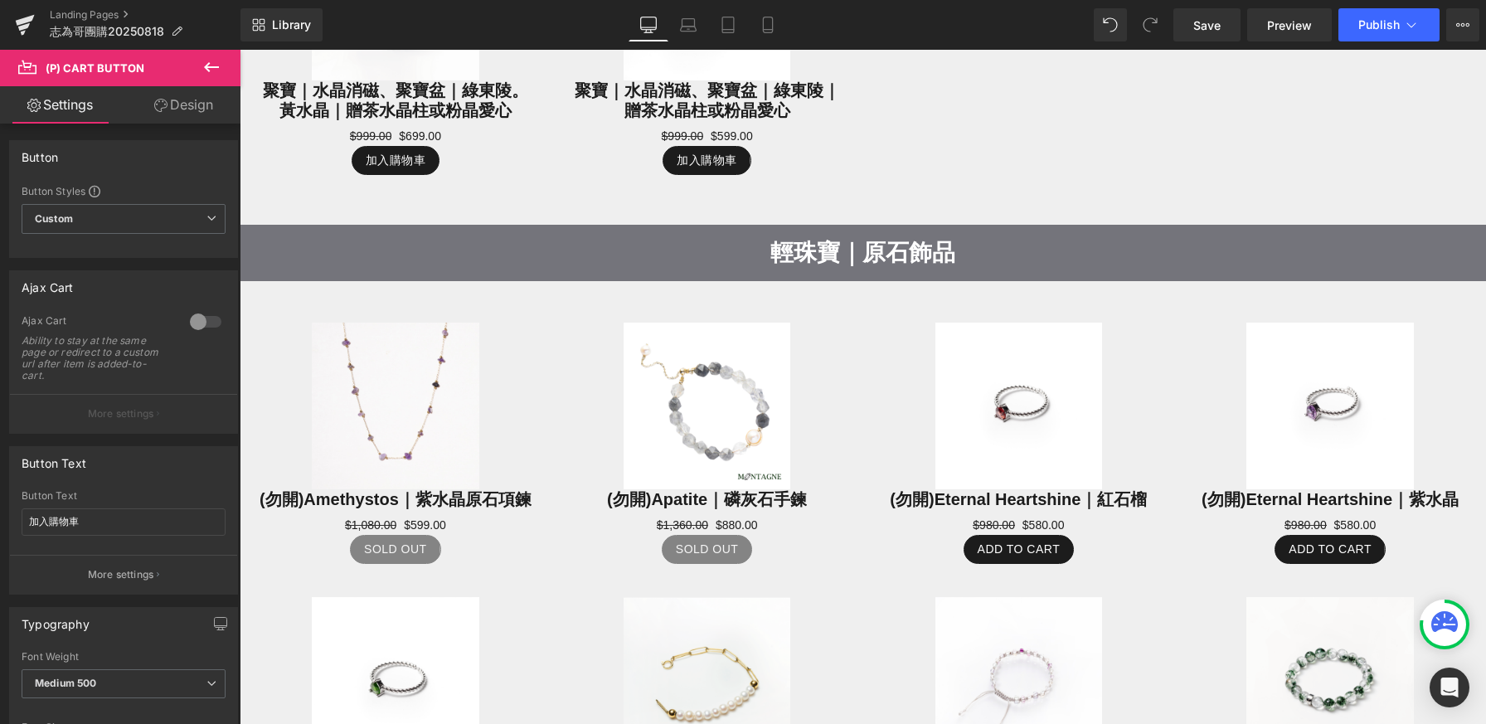
scroll to position [2332, 0]
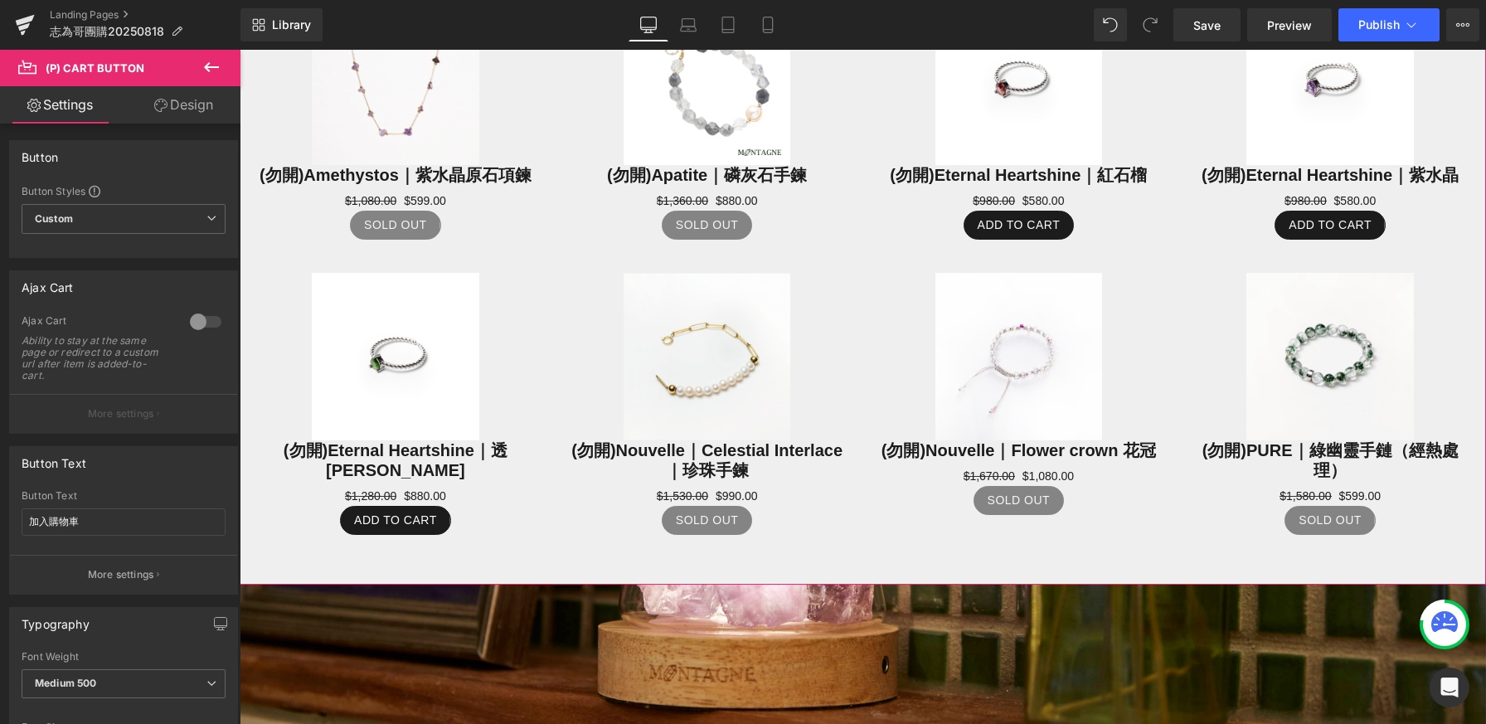
click at [1012, 226] on div "Sale Off (P) Image (勿開)Eternal Heartshine｜紅石榴 (P) Title $980.00 $580.00 (P) Pri…" at bounding box center [1019, 119] width 312 height 275
click at [1016, 219] on div "Add To Cart (P) Cart Button" at bounding box center [1019, 225] width 279 height 29
click at [94, 526] on input "Add To Cart" at bounding box center [124, 521] width 204 height 27
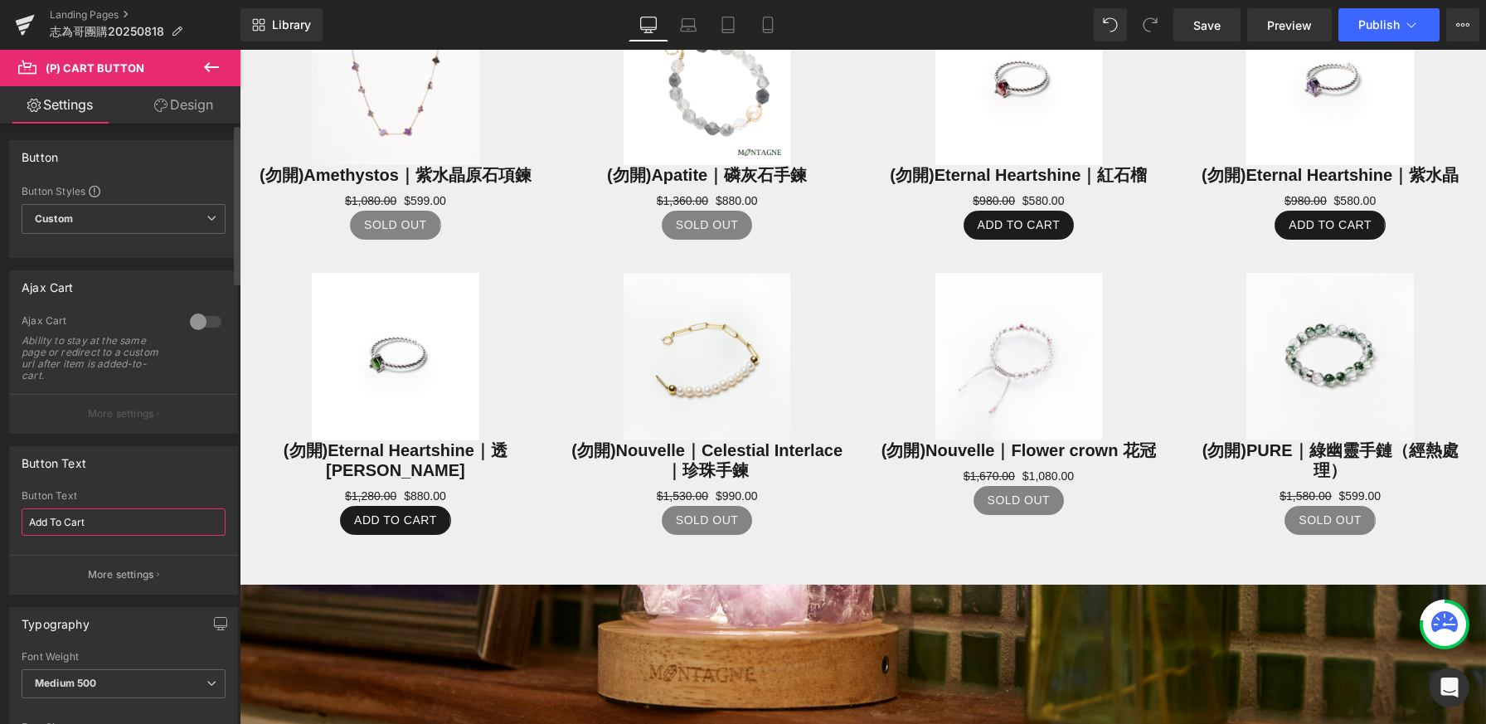
paste input "加入購物車"
type input "加入購物車"
click at [977, 548] on div "Sale Off (P) Image (勿開)Amethystos｜紫水晶原石項鍊 (P) Title $1,080.00 $599.00 (P) Price…" at bounding box center [863, 271] width 1246 height 628
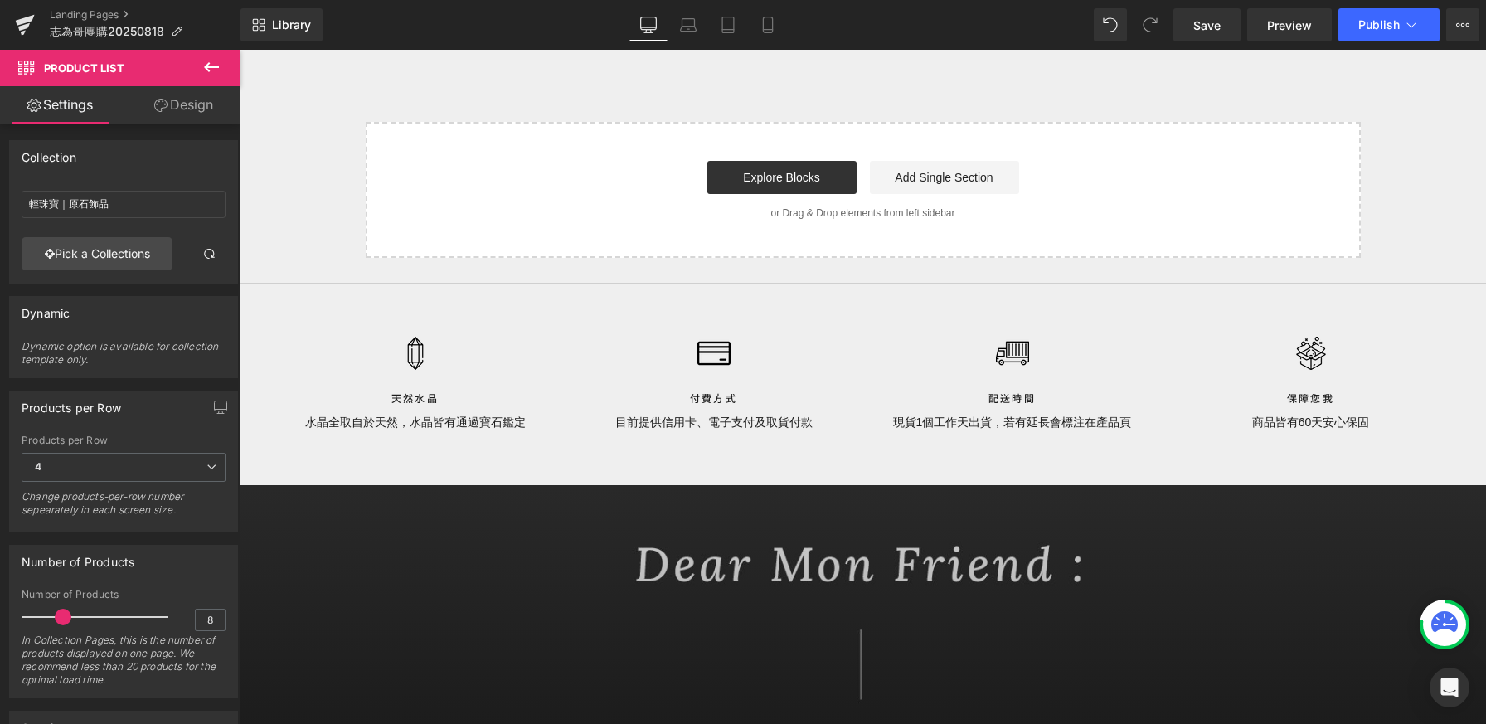
scroll to position [3253, 0]
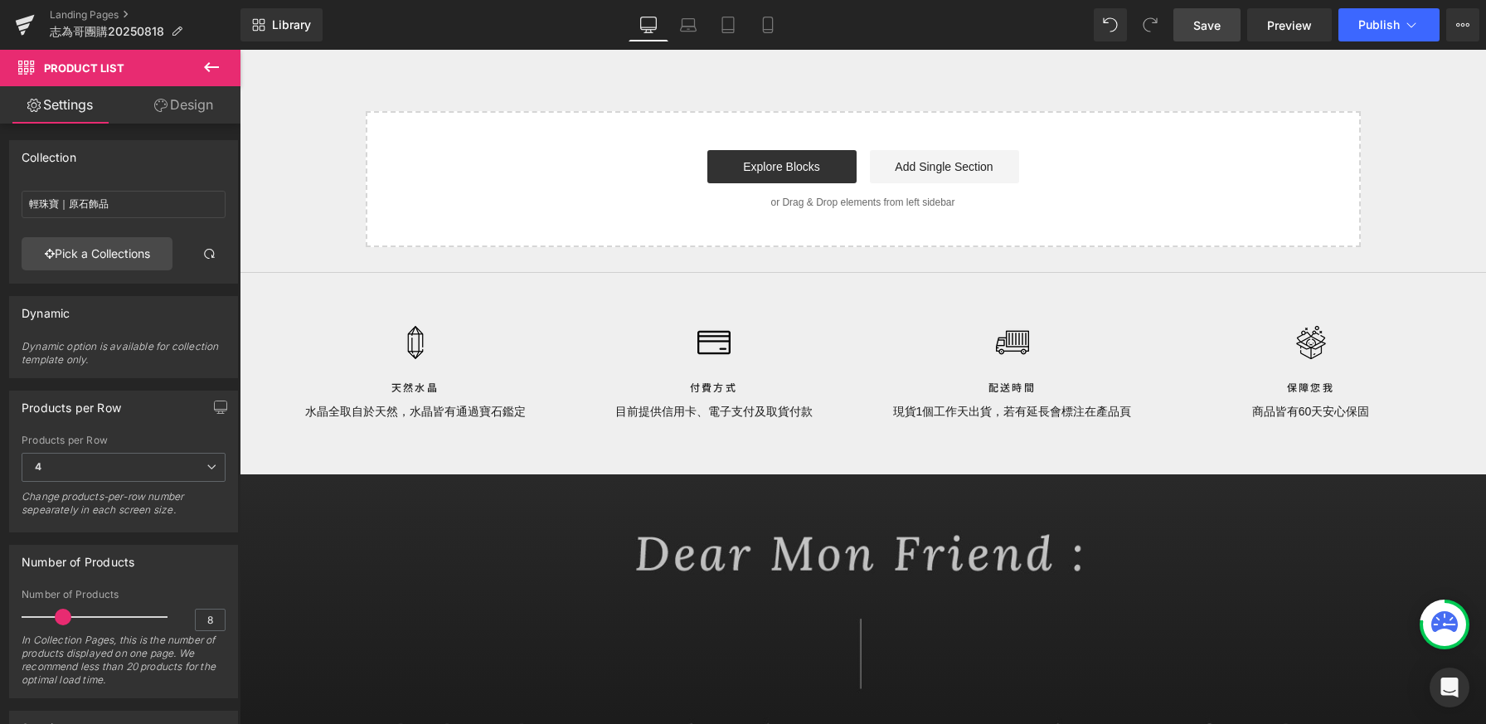
click at [1205, 33] on span "Save" at bounding box center [1206, 25] width 27 height 17
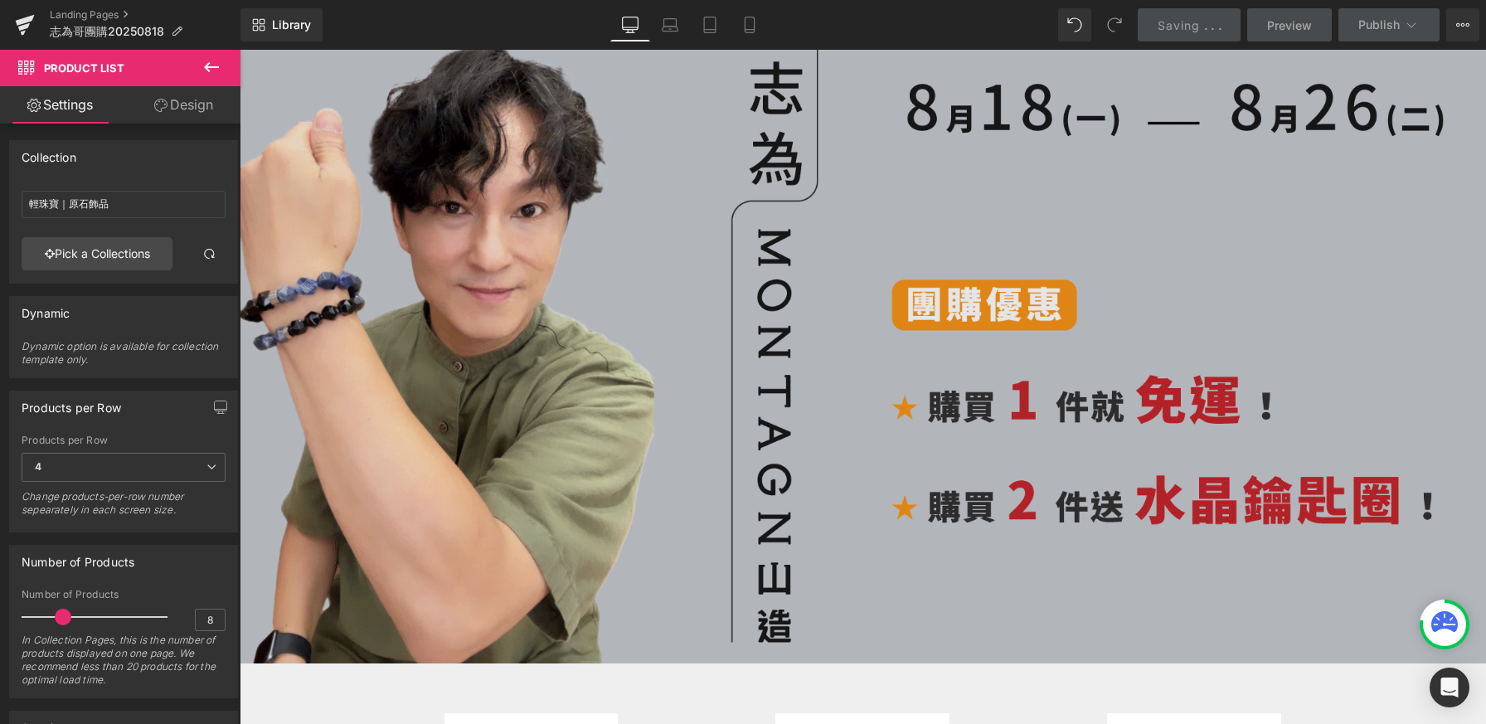
scroll to position [361, 0]
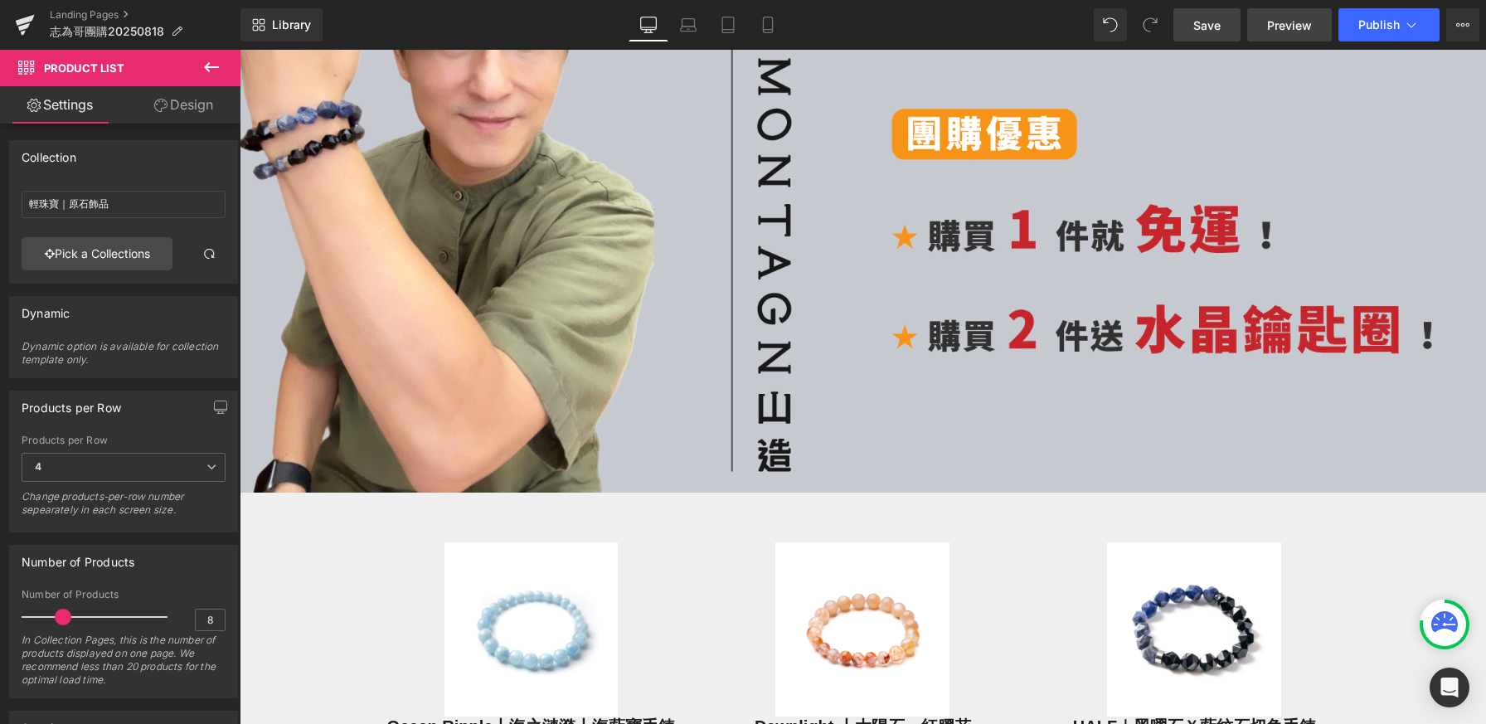
click at [1285, 29] on span "Preview" at bounding box center [1289, 25] width 45 height 17
